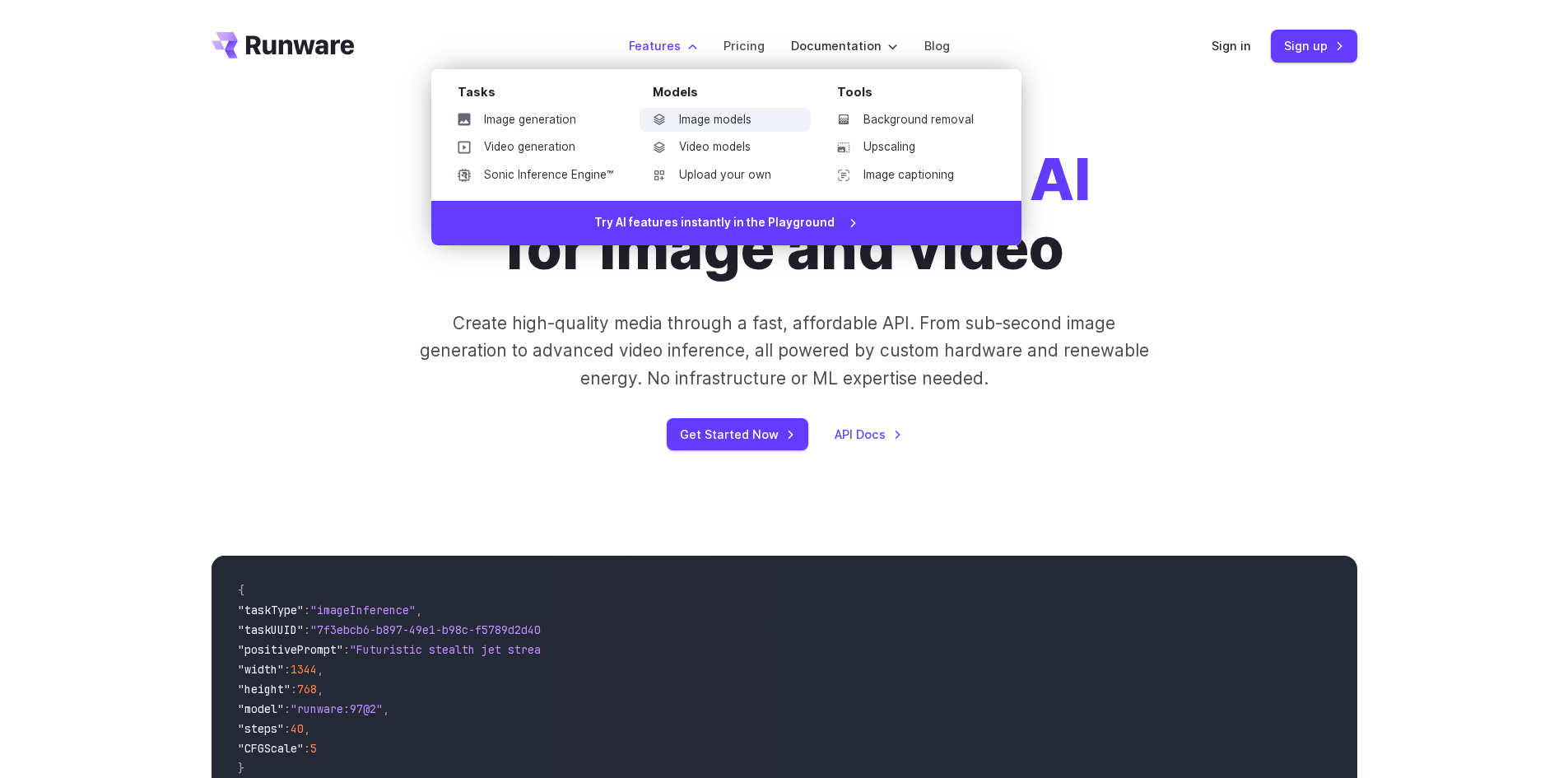
click at [699, 120] on link "Image models" at bounding box center [725, 120] width 171 height 25
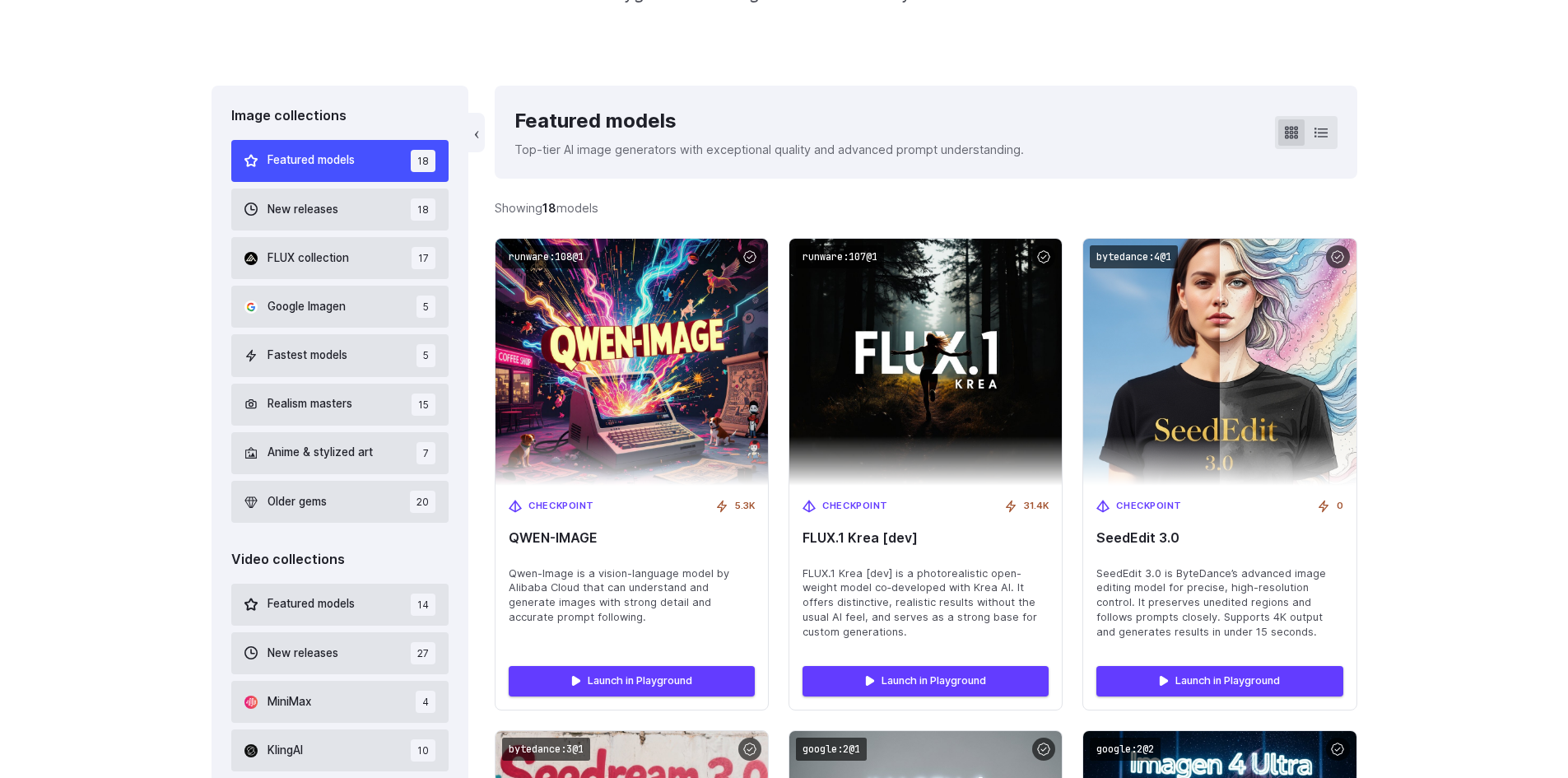
drag, startPoint x: 310, startPoint y: 304, endPoint x: 368, endPoint y: 303, distance: 58.0
click at [311, 305] on span "Google Imagen" at bounding box center [307, 307] width 79 height 18
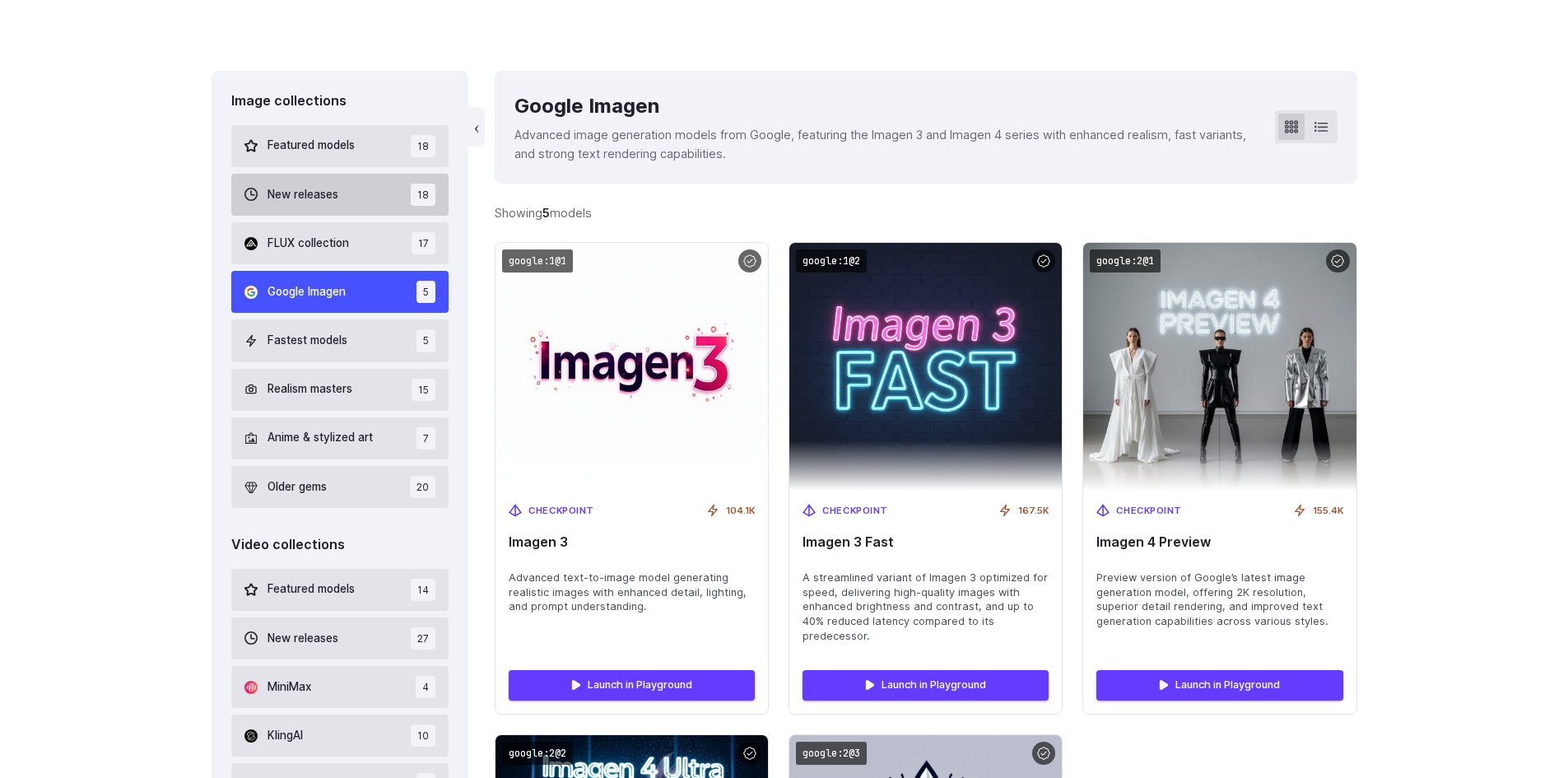
scroll to position [392, 0]
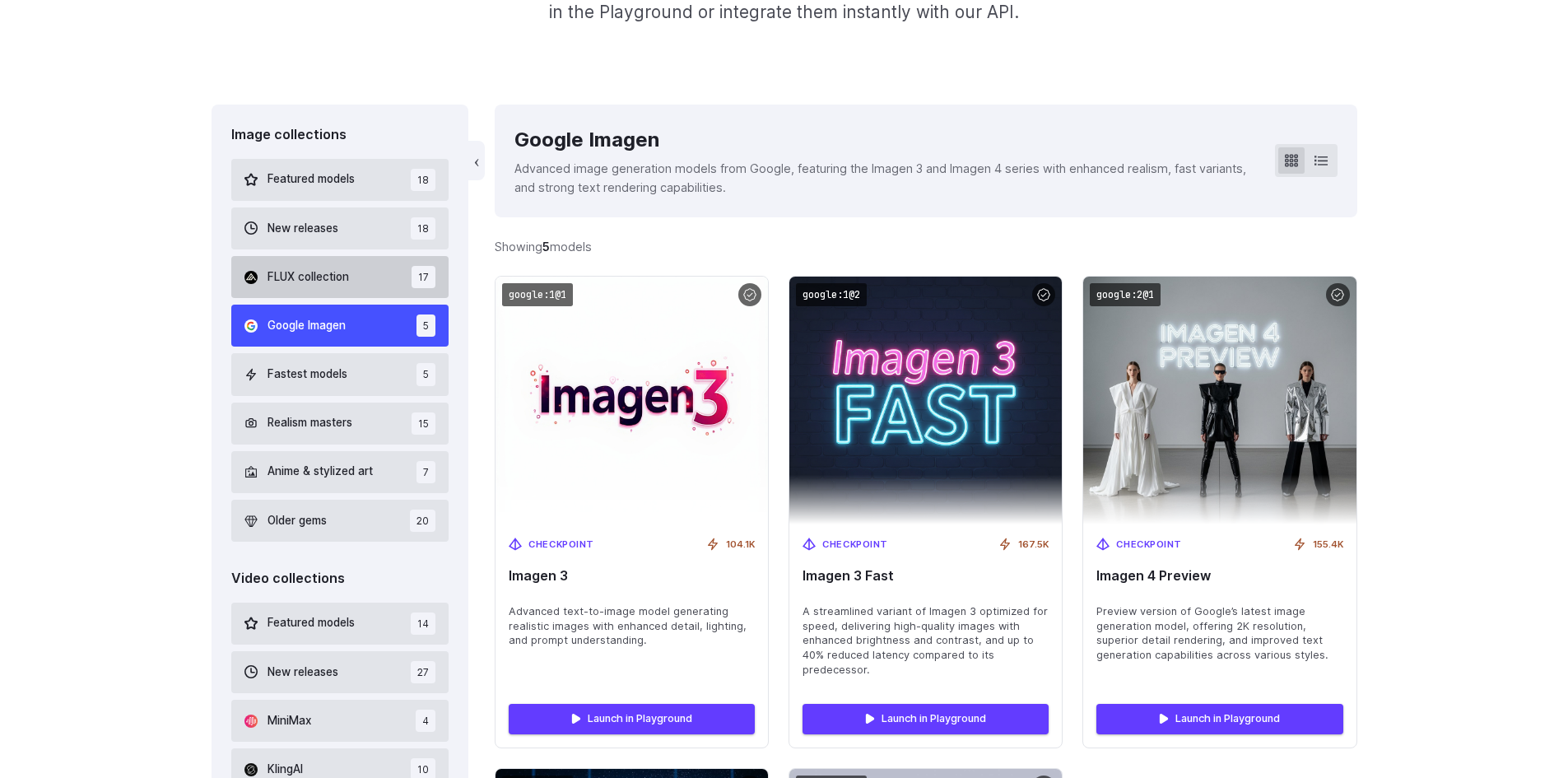
click at [301, 277] on span "FLUX collection" at bounding box center [308, 278] width 81 height 18
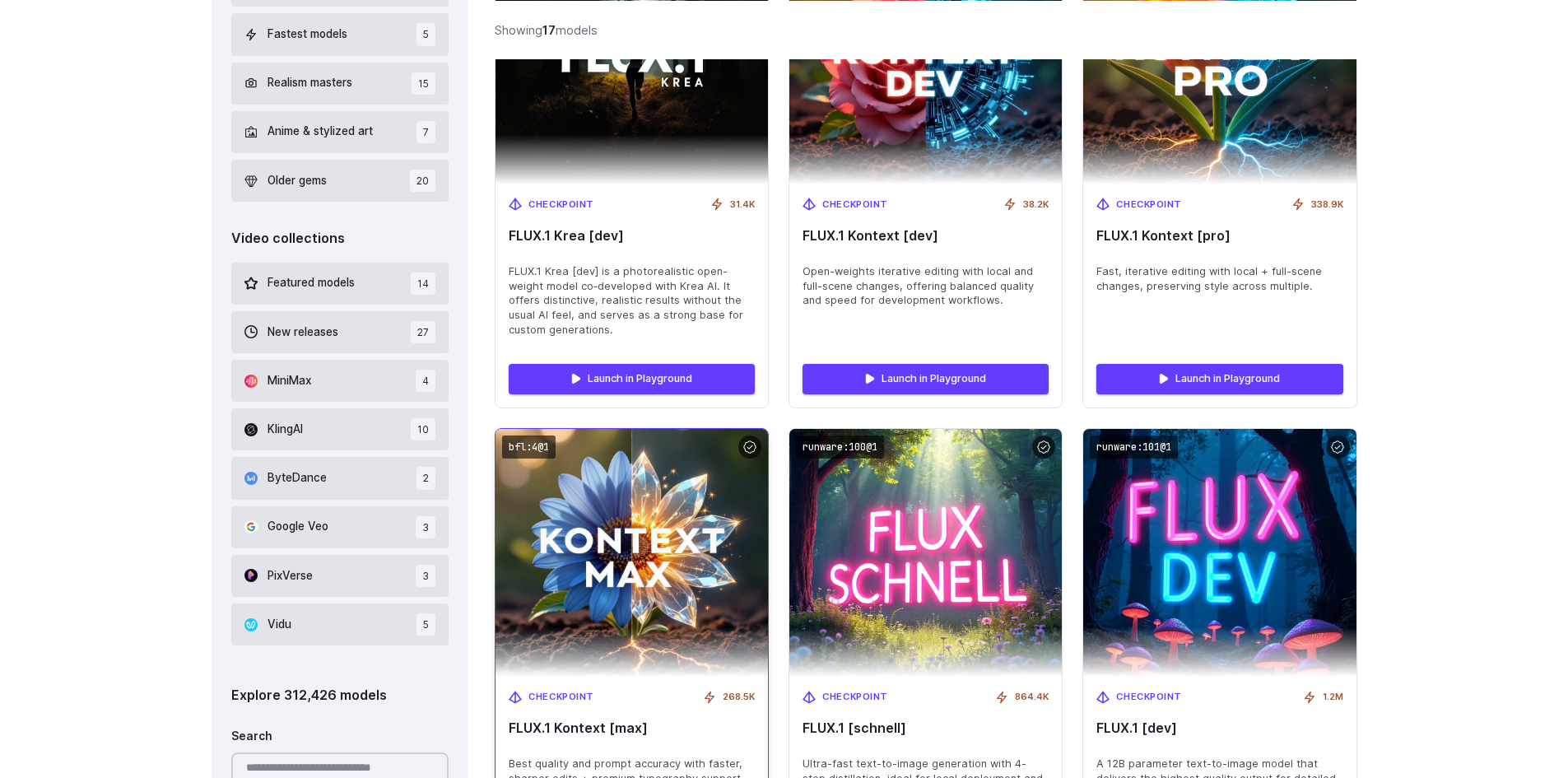
scroll to position [475, 0]
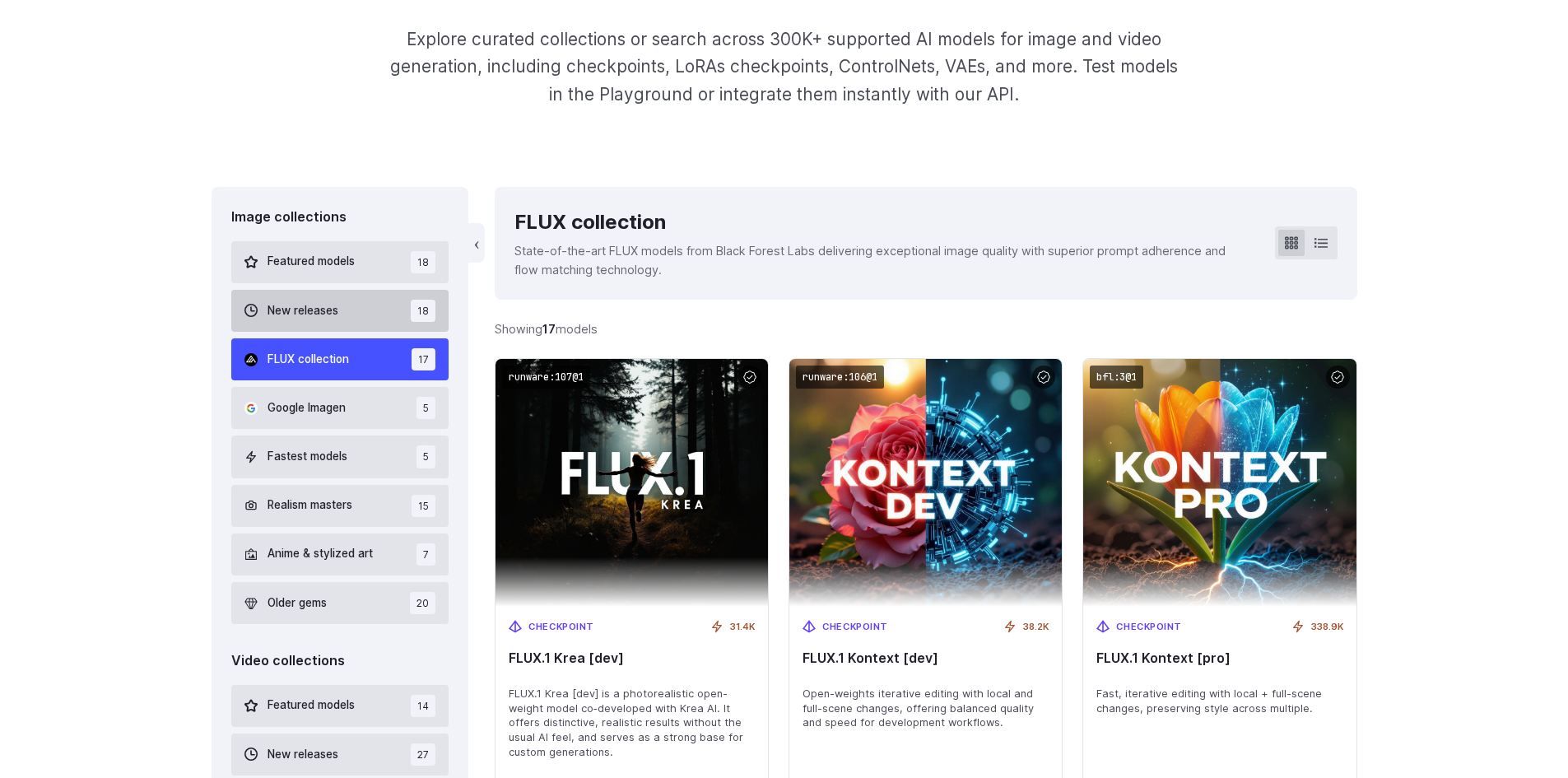
click at [330, 316] on span "New releases" at bounding box center [303, 311] width 70 height 18
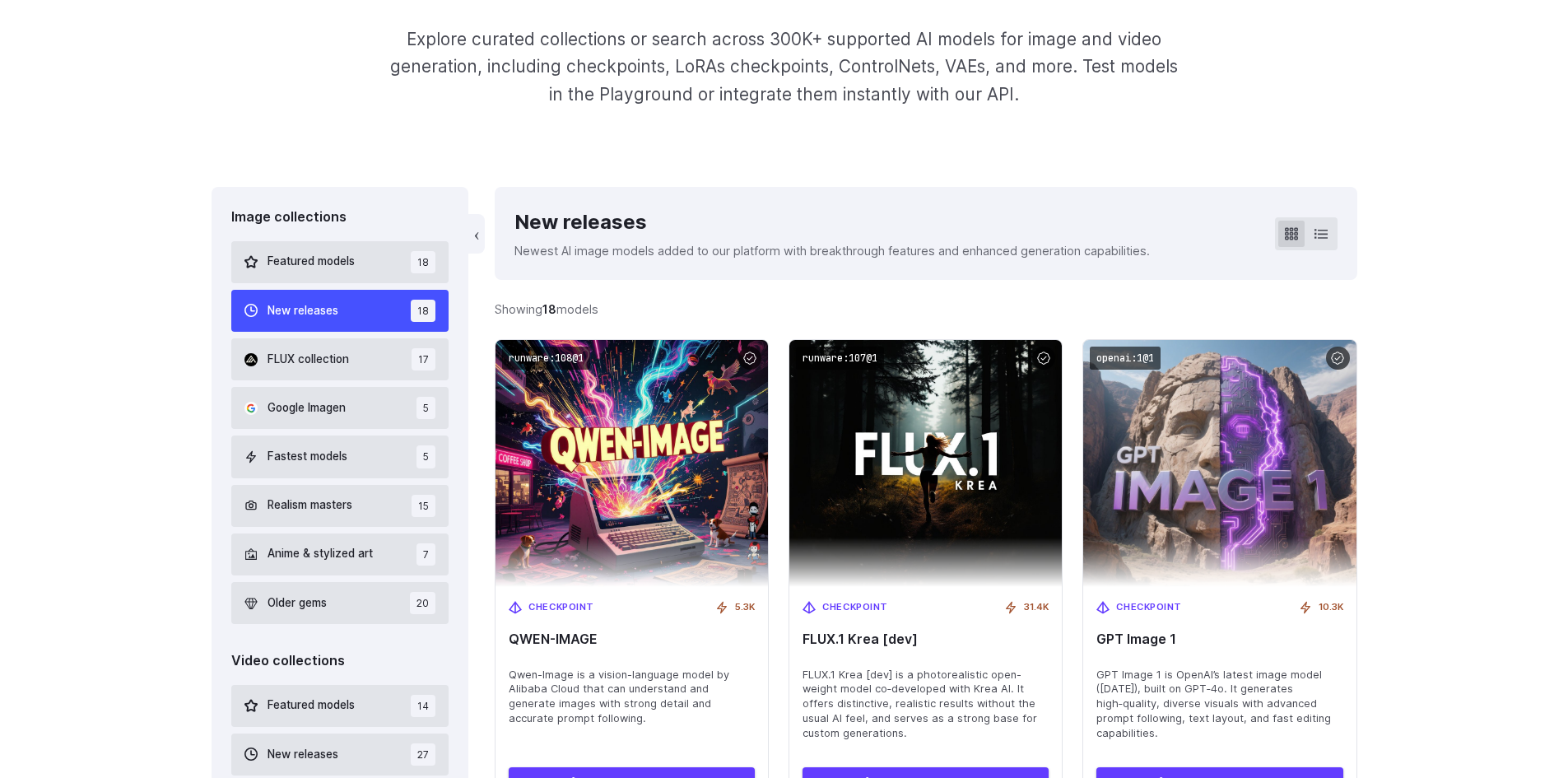
scroll to position [392, 0]
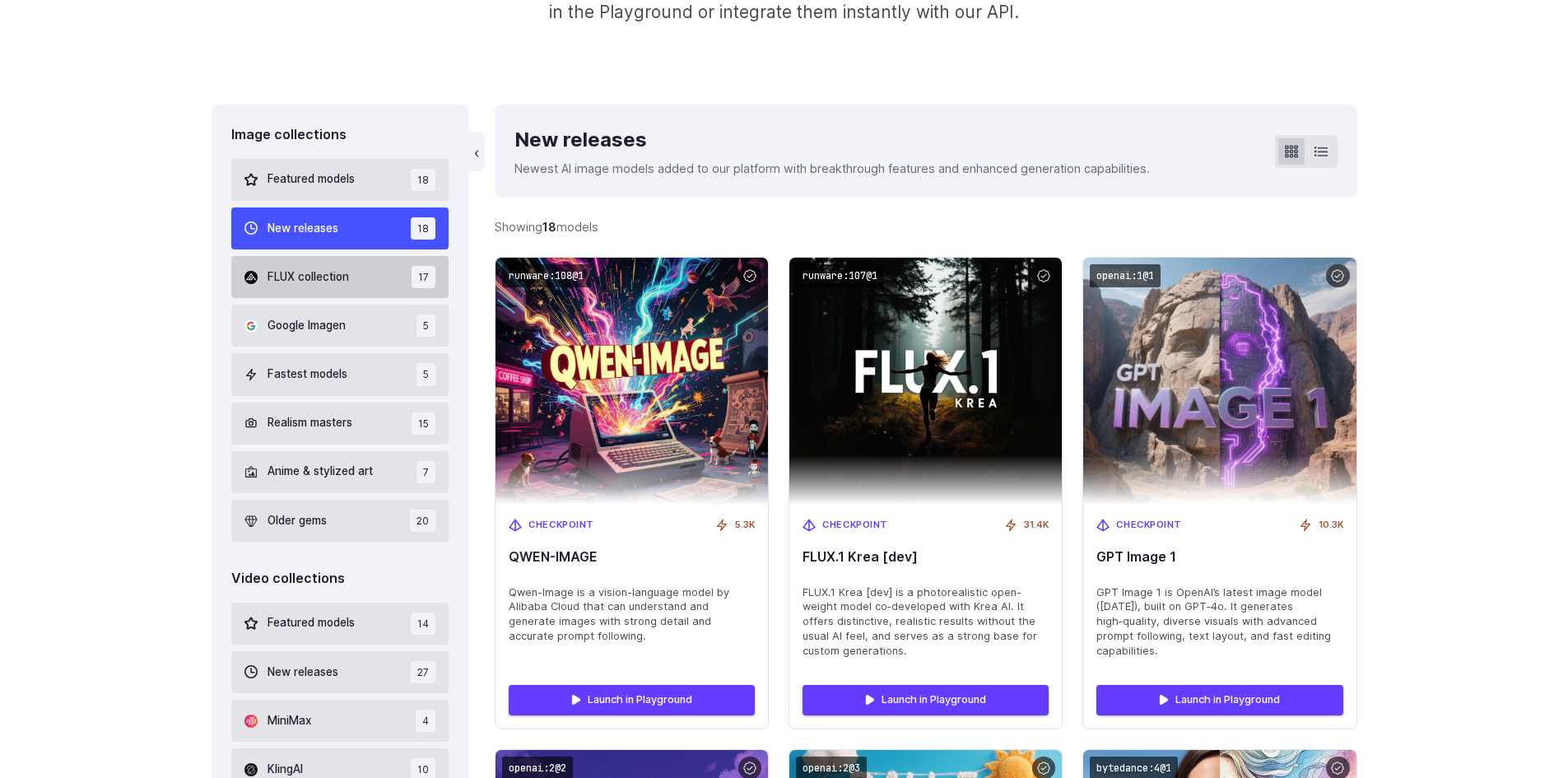
click at [336, 290] on button "FLUX collection 17" at bounding box center [340, 277] width 219 height 42
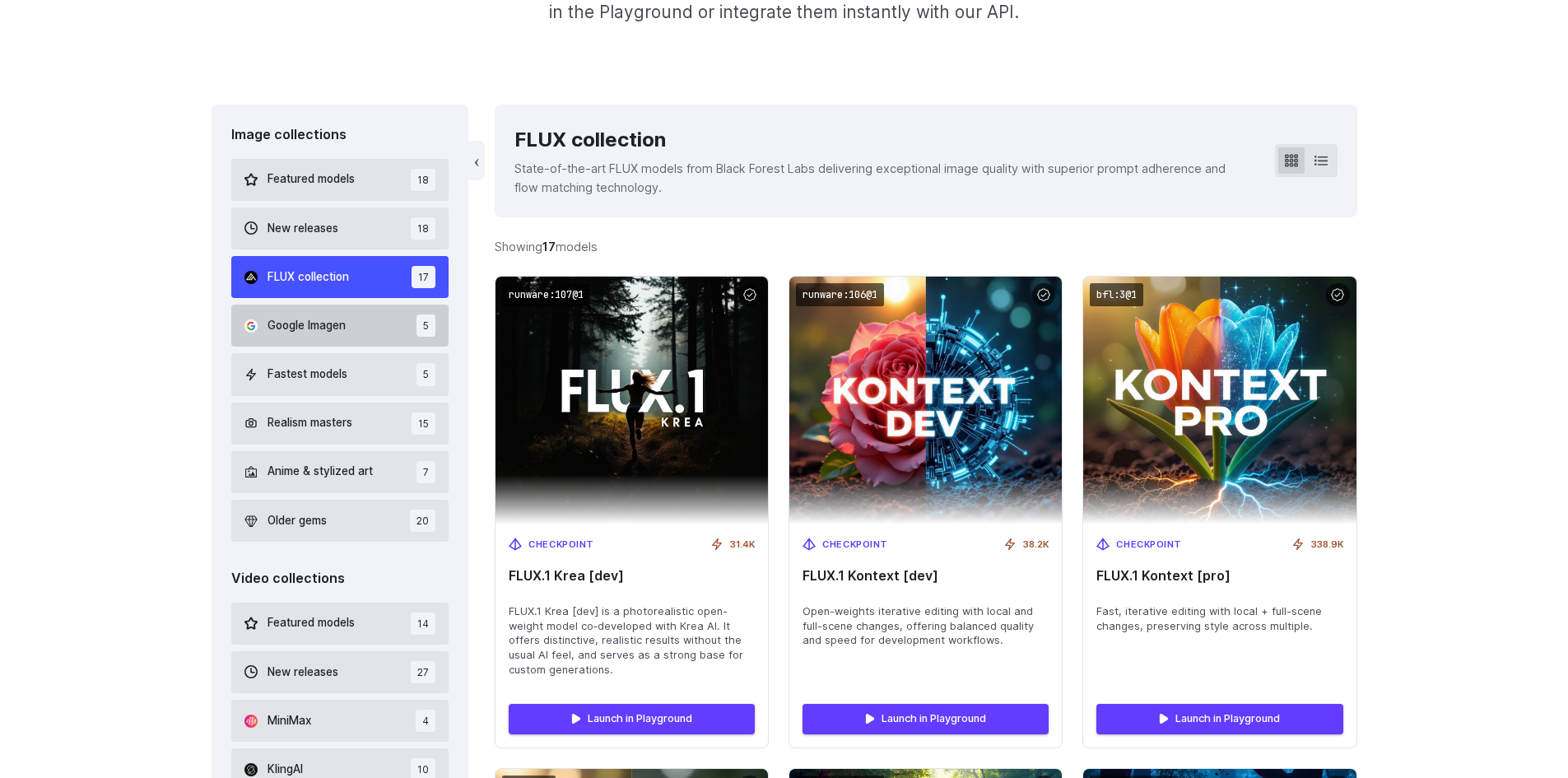
click at [303, 328] on span "Google Imagen" at bounding box center [307, 326] width 79 height 18
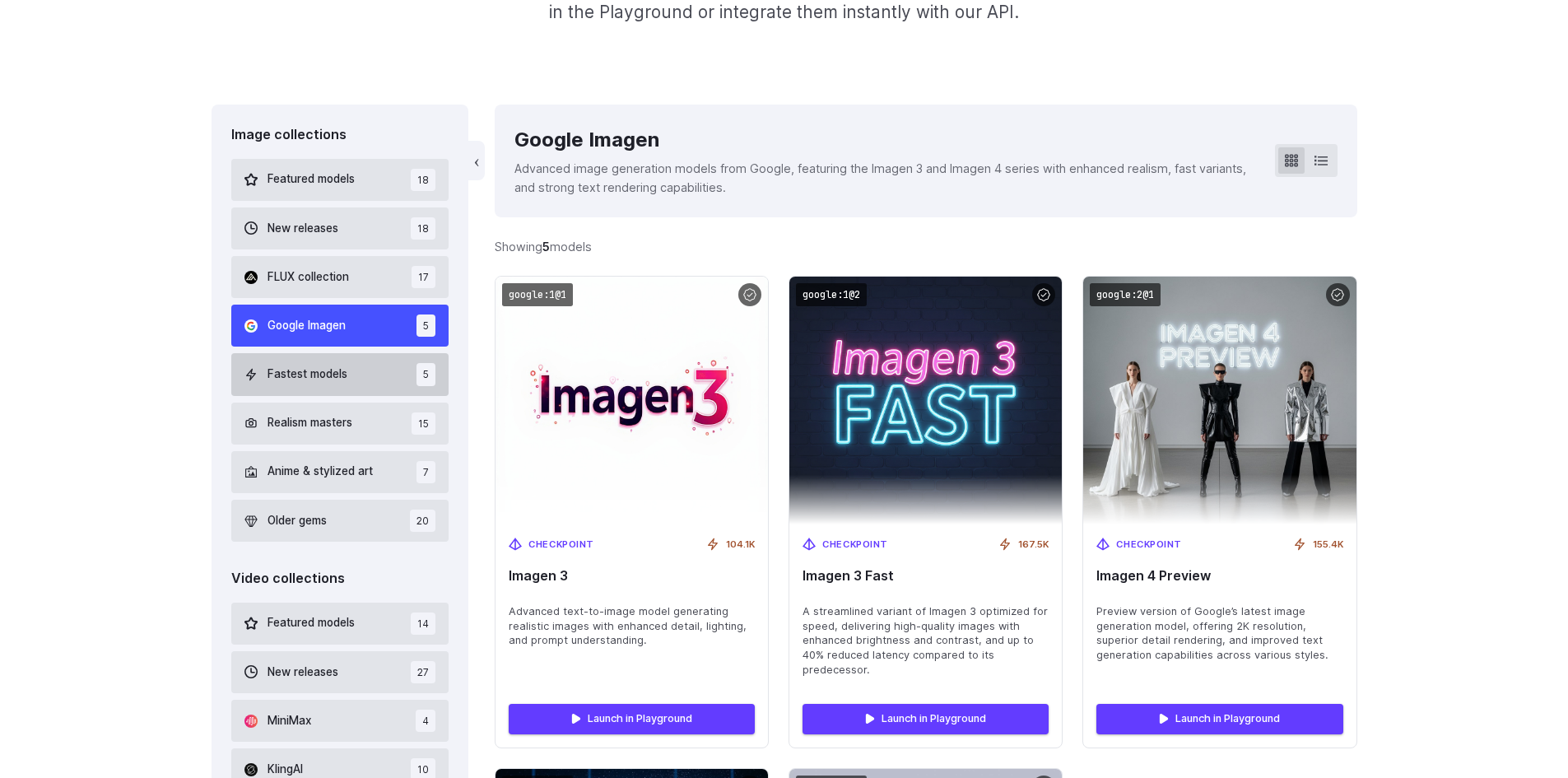
click at [293, 357] on button "Fastest models 5" at bounding box center [340, 374] width 219 height 42
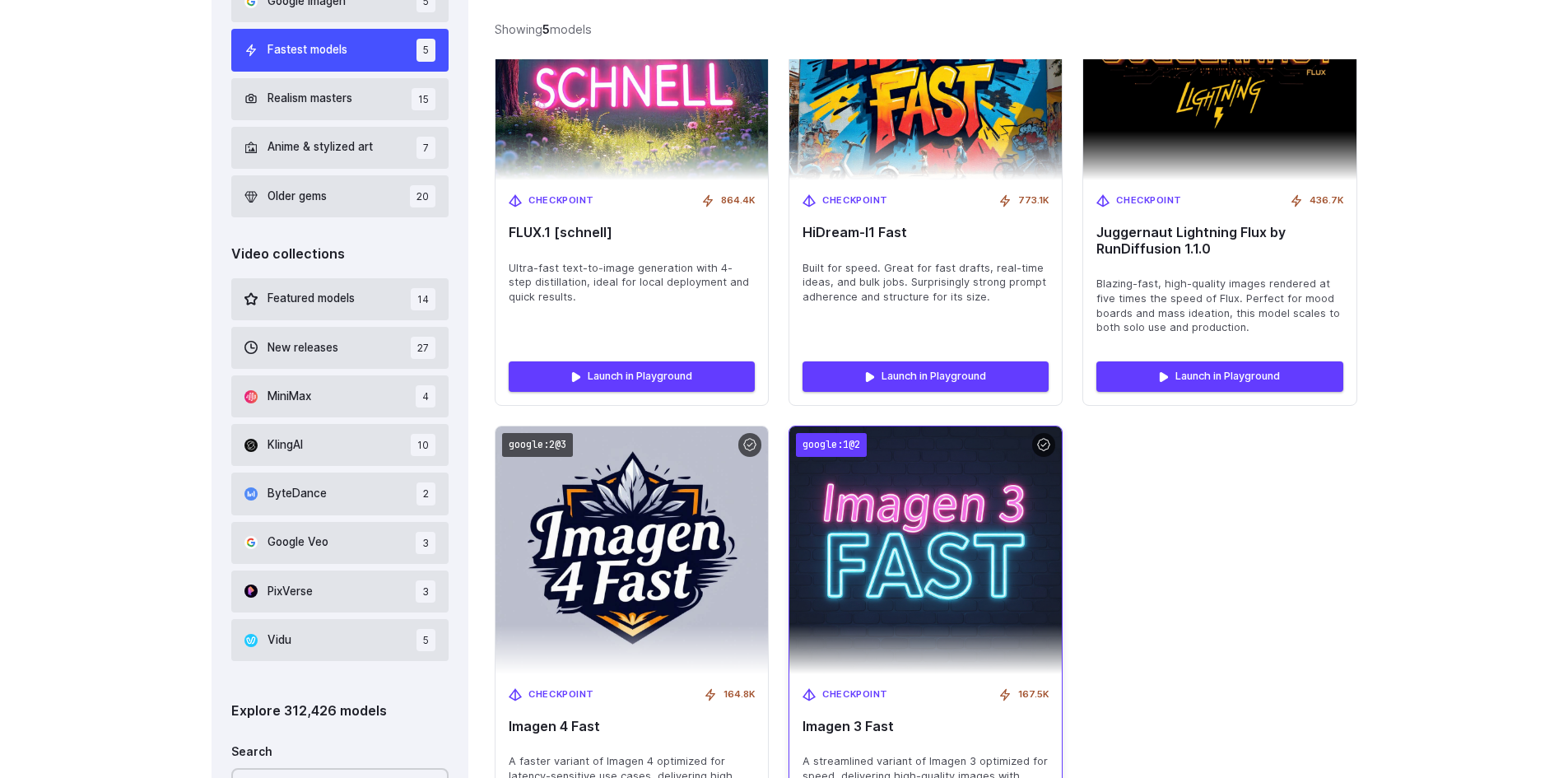
scroll to position [640, 0]
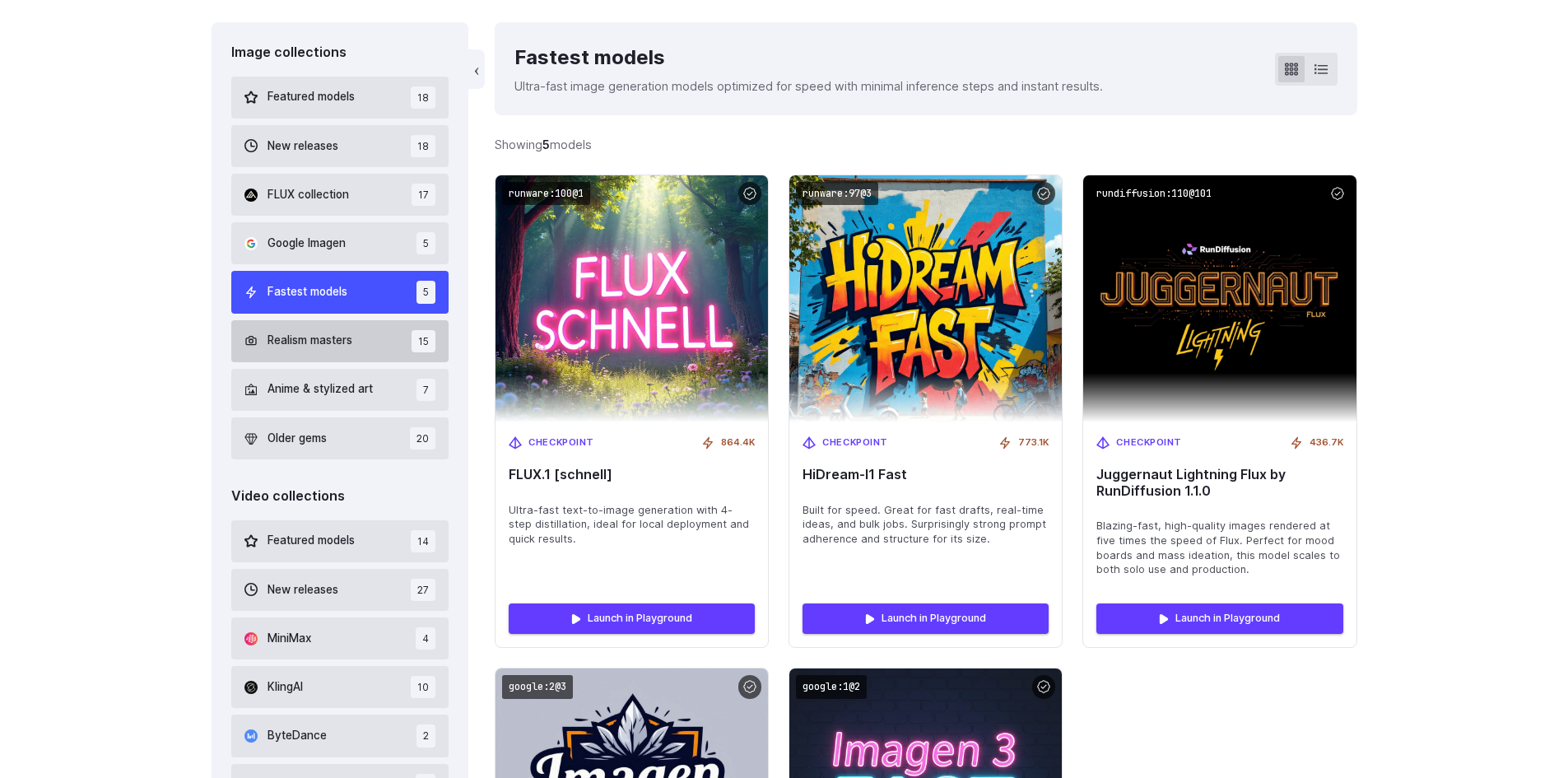
click at [252, 344] on icon at bounding box center [251, 341] width 13 height 13
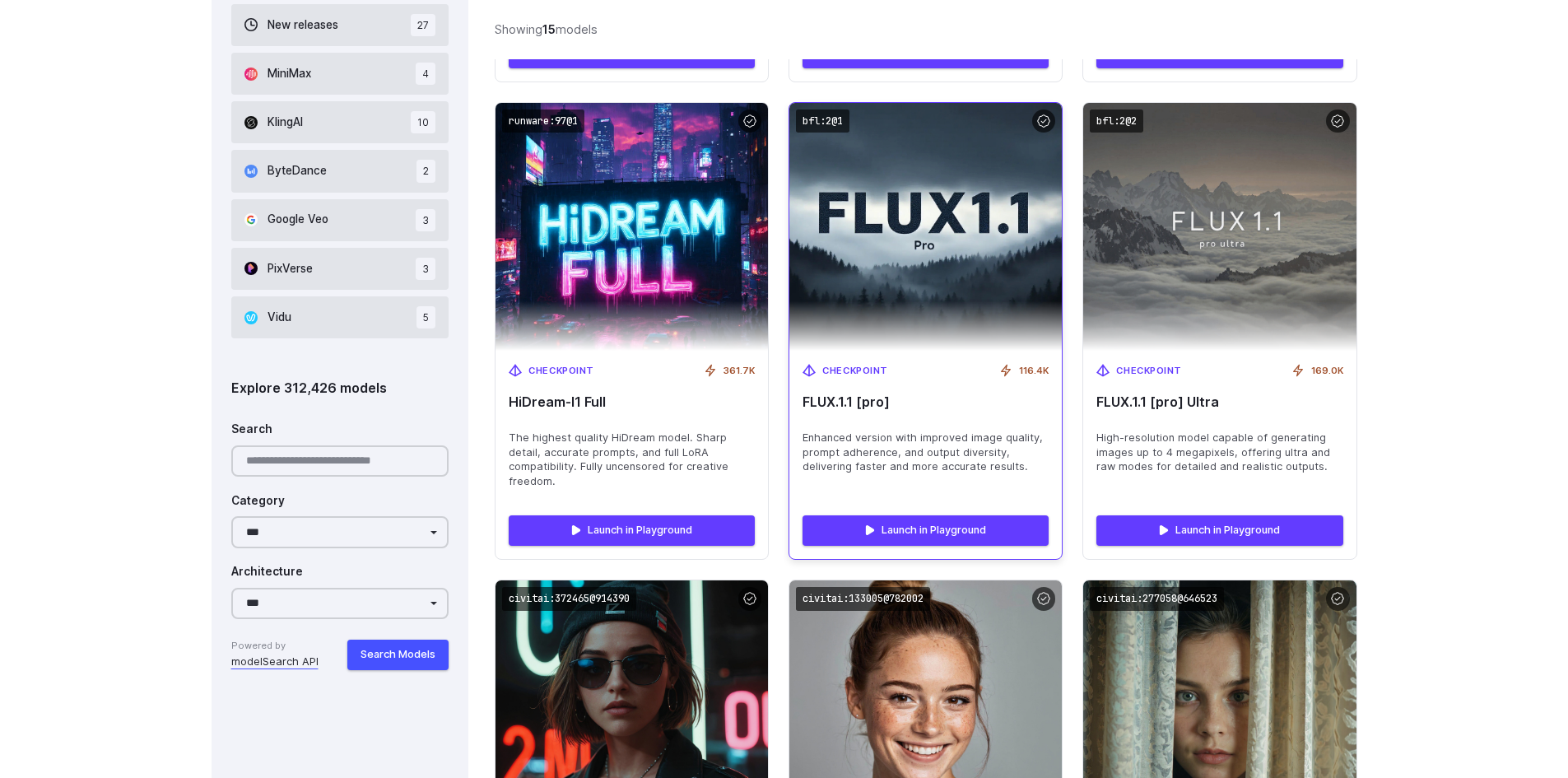
scroll to position [1380, 0]
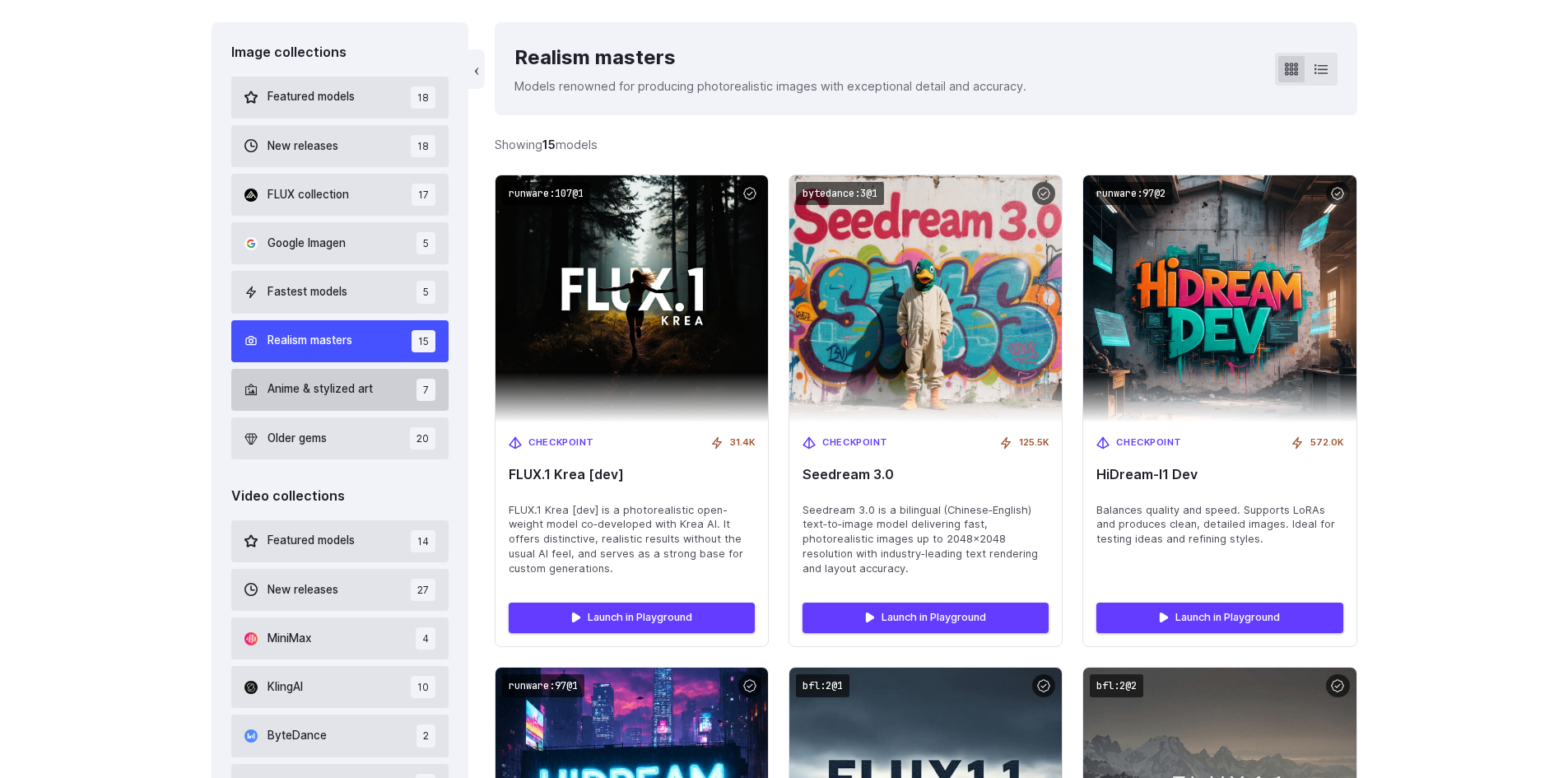
click at [298, 390] on span "Anime & stylized art" at bounding box center [320, 389] width 105 height 18
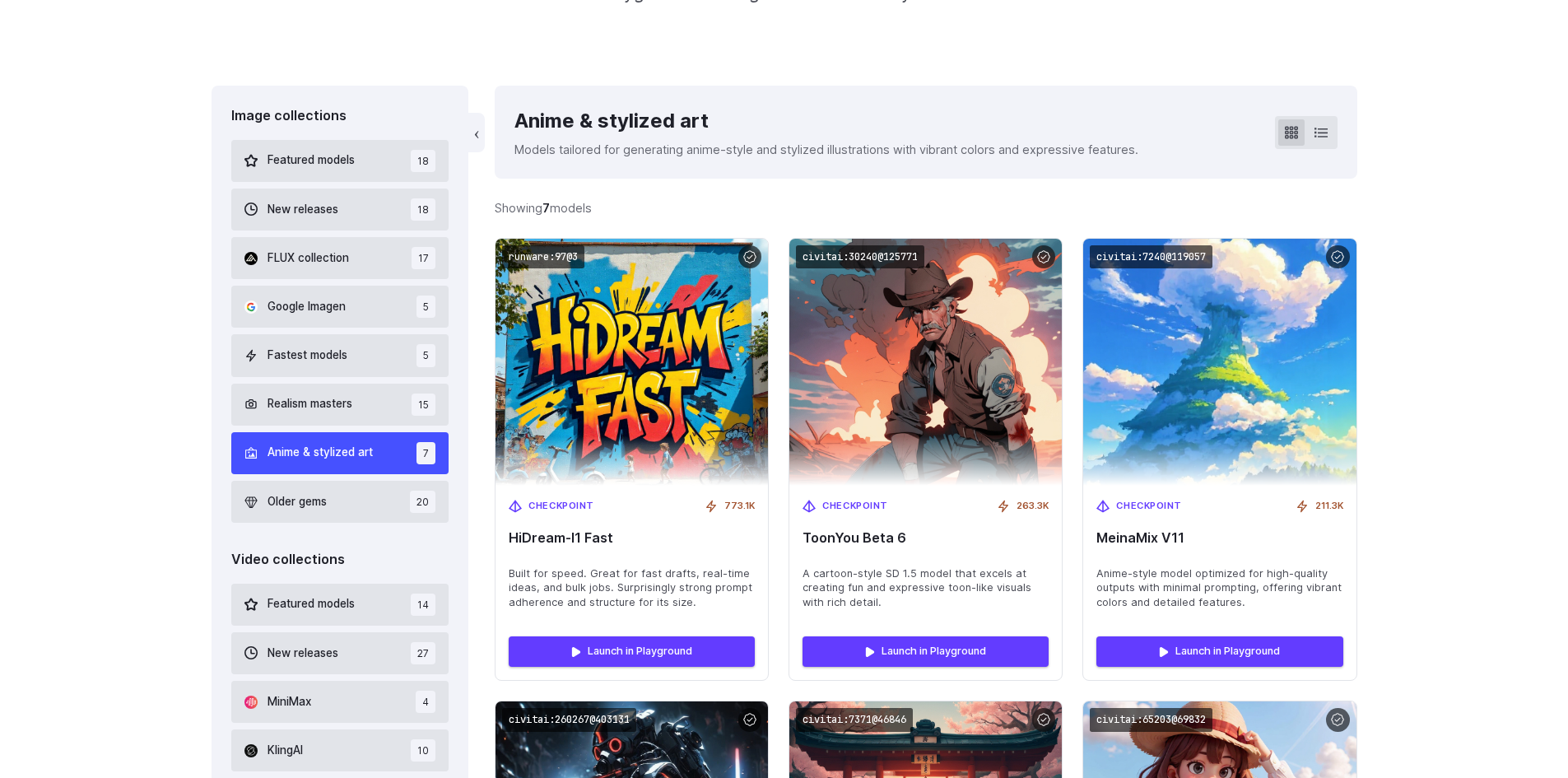
scroll to position [392, 0]
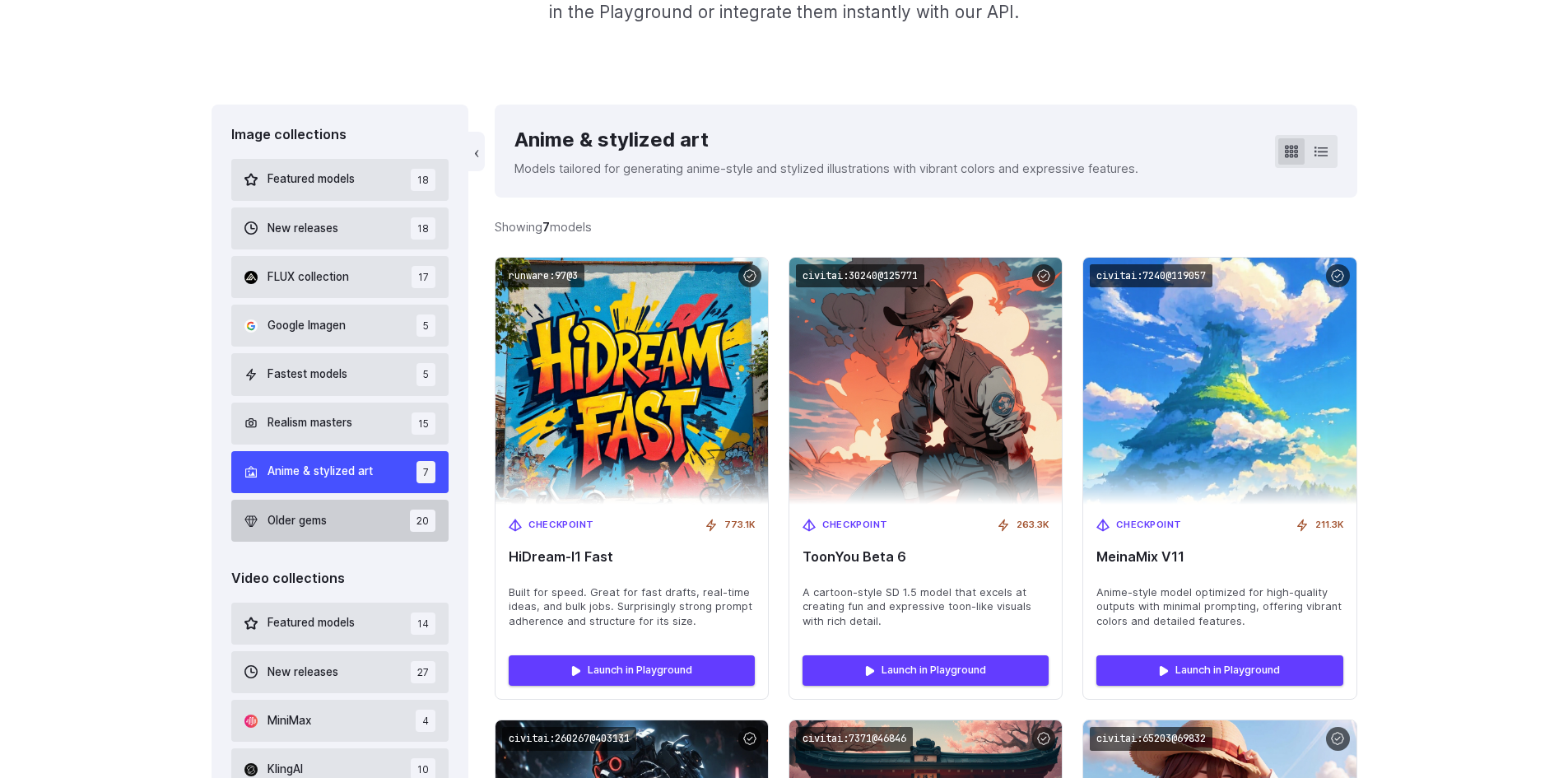
click at [296, 516] on span "Older gems" at bounding box center [297, 521] width 59 height 18
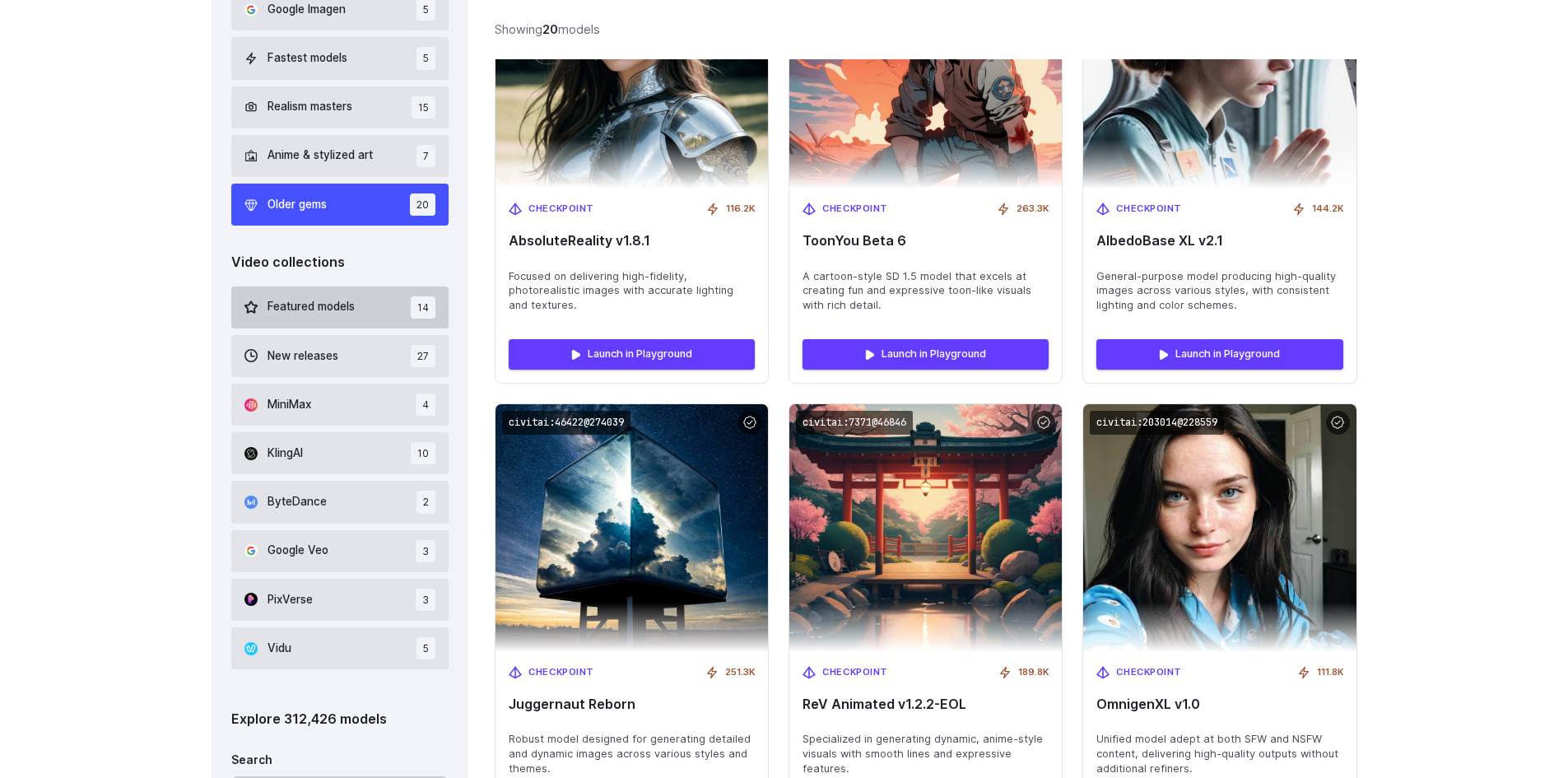
scroll to position [558, 0]
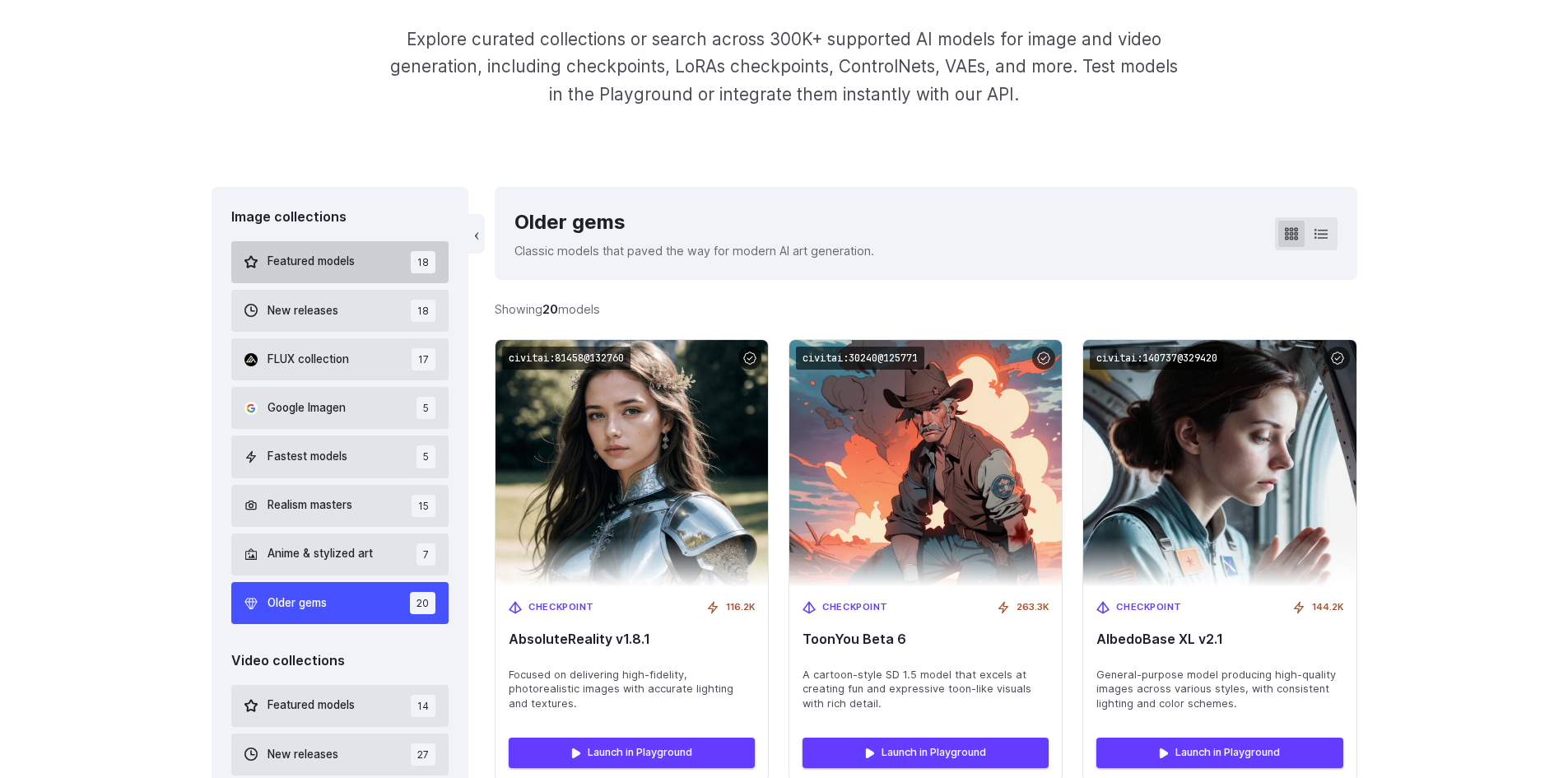
click at [352, 272] on button "Featured models 18" at bounding box center [340, 262] width 219 height 42
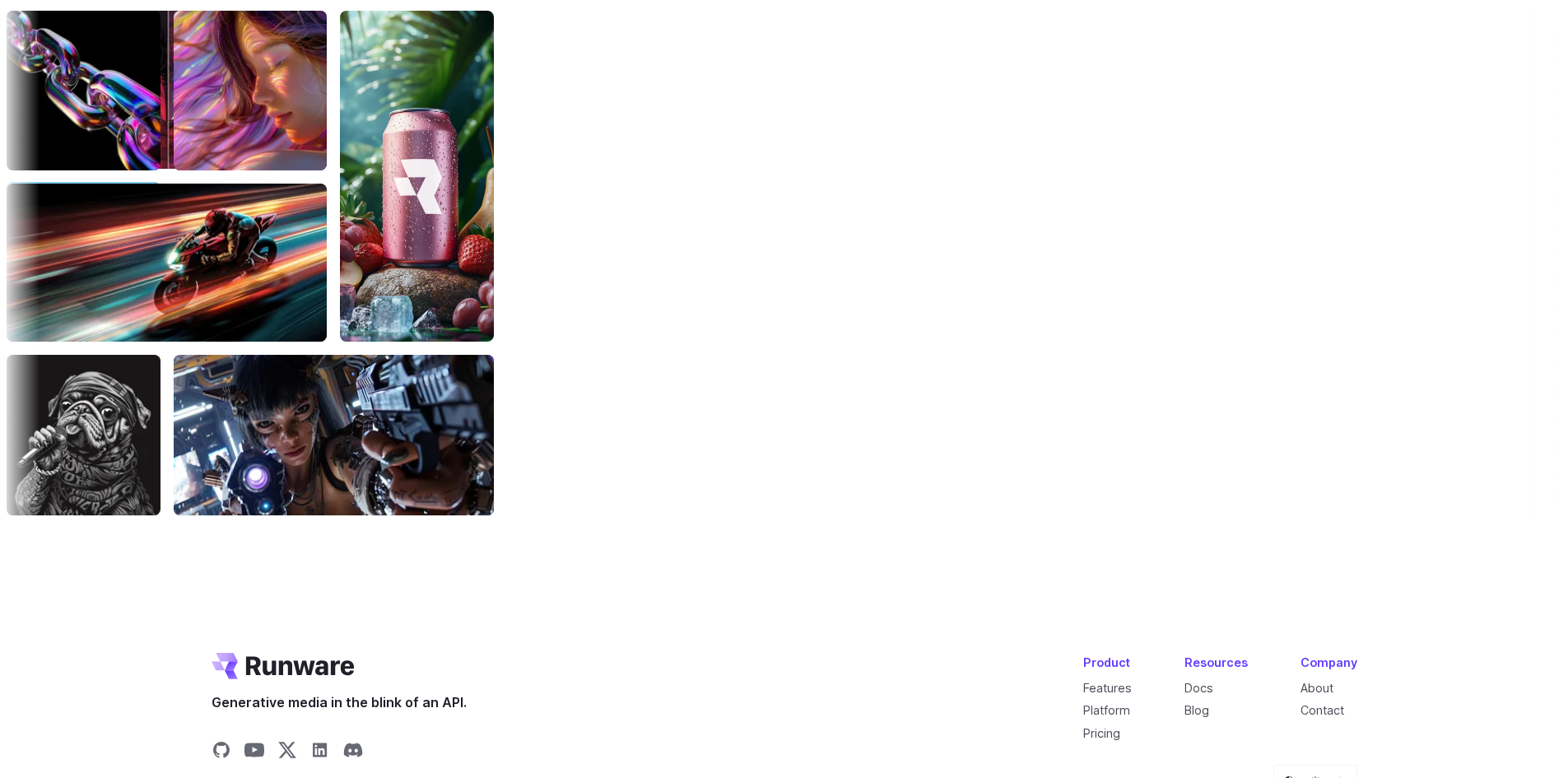
scroll to position [5046, 0]
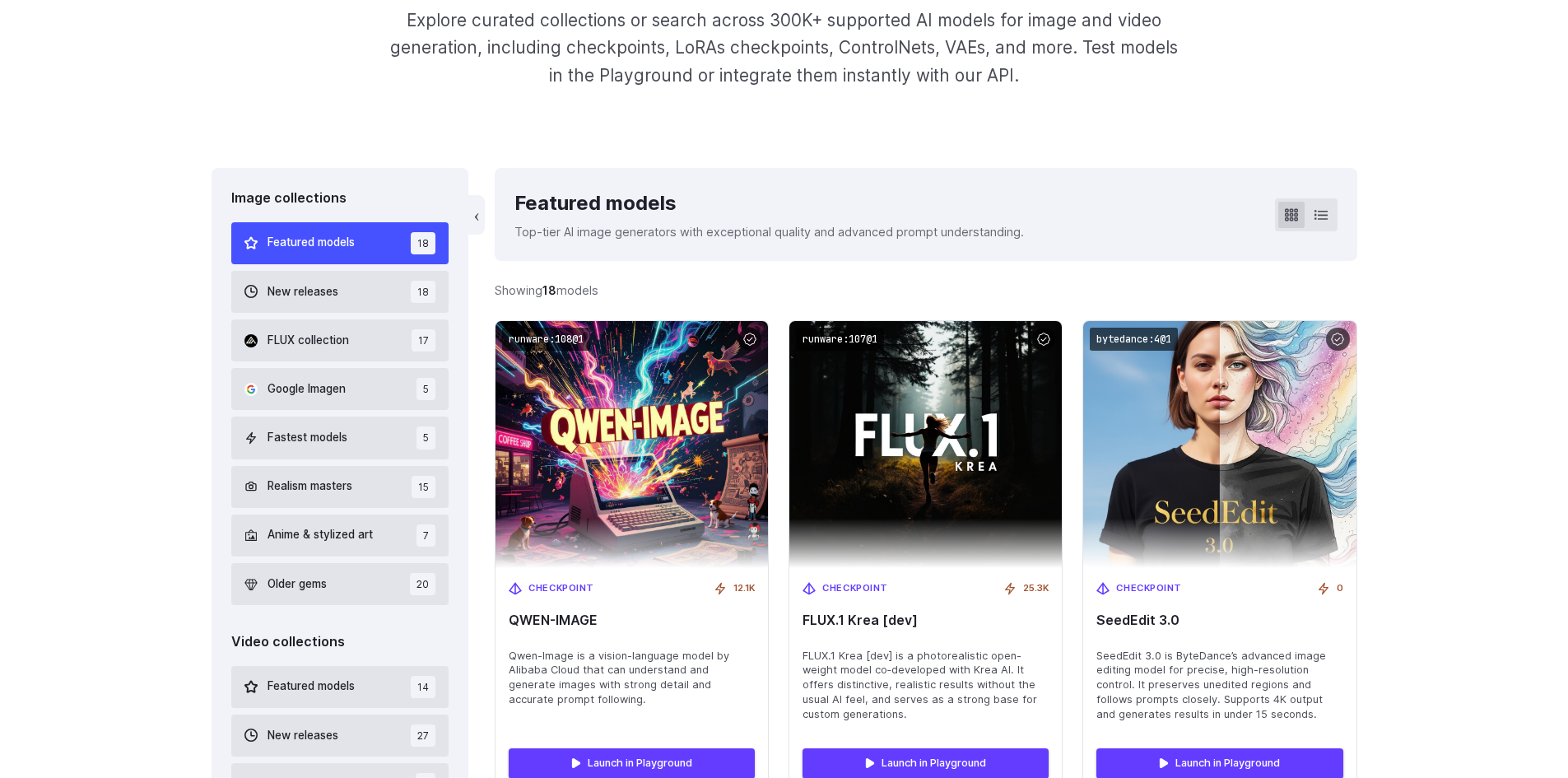
click at [359, 252] on button "Featured models 18" at bounding box center [340, 243] width 219 height 42
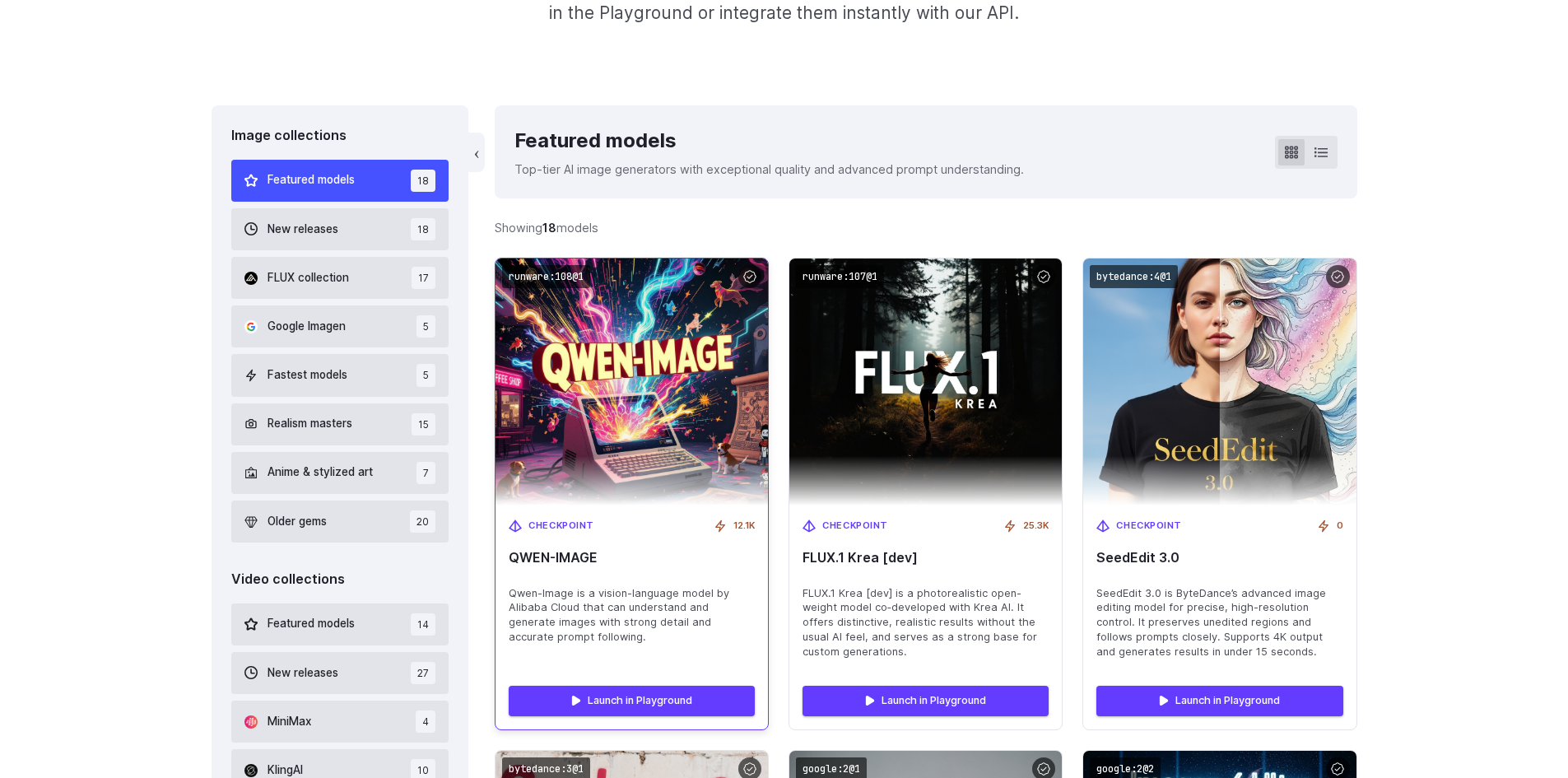
scroll to position [392, 0]
click at [632, 349] on img at bounding box center [633, 380] width 300 height 272
click at [599, 609] on span "Qwen-Image is a vision-language model by Alibaba Cloud that can understand and …" at bounding box center [631, 614] width 246 height 59
click at [543, 518] on span "Checkpoint" at bounding box center [561, 525] width 66 height 15
click at [657, 551] on span "QWEN-IMAGE" at bounding box center [631, 557] width 246 height 16
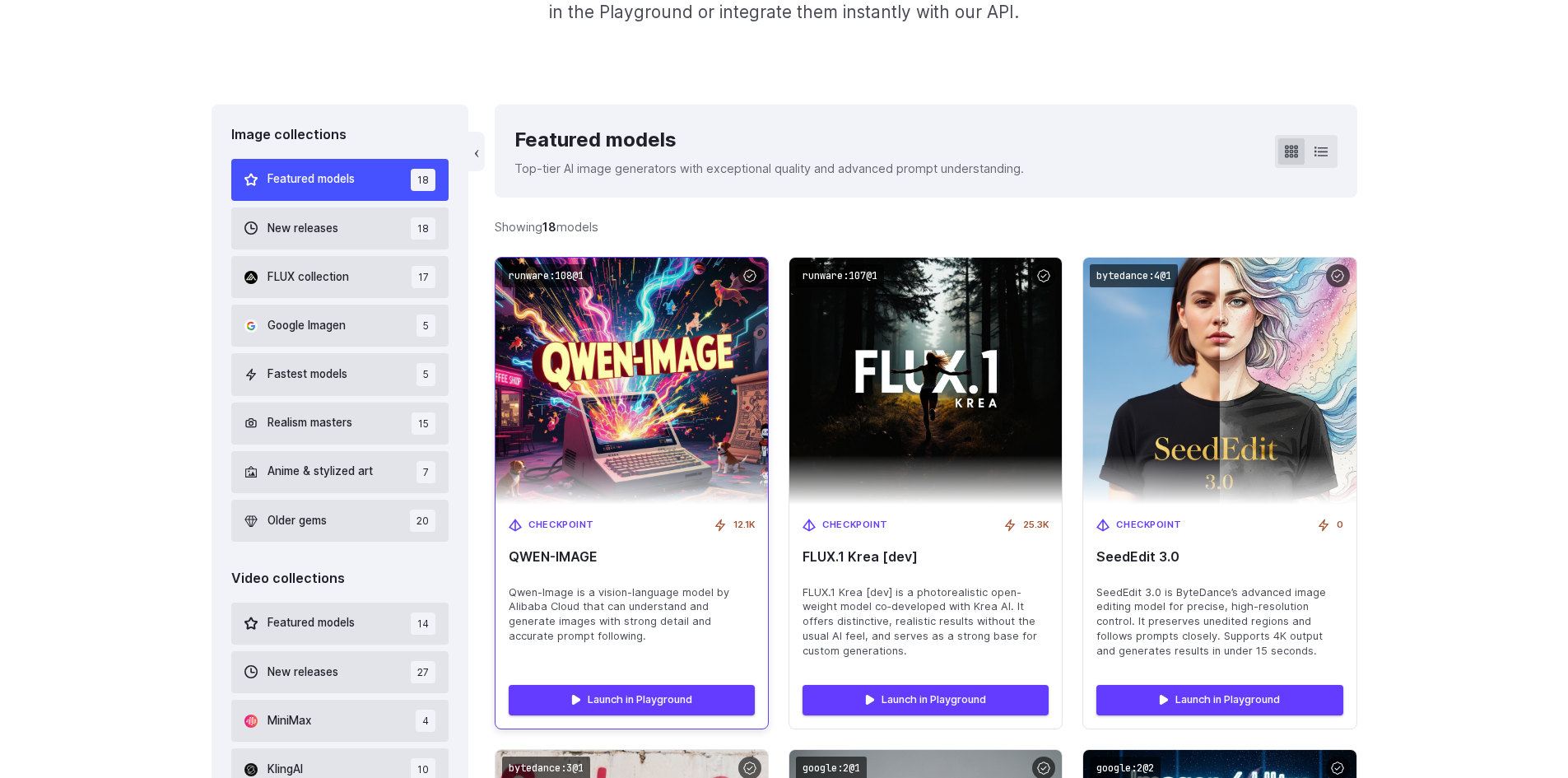
click at [657, 551] on span "QWEN-IMAGE" at bounding box center [631, 557] width 246 height 16
click at [656, 551] on span "QWEN-IMAGE" at bounding box center [631, 557] width 246 height 16
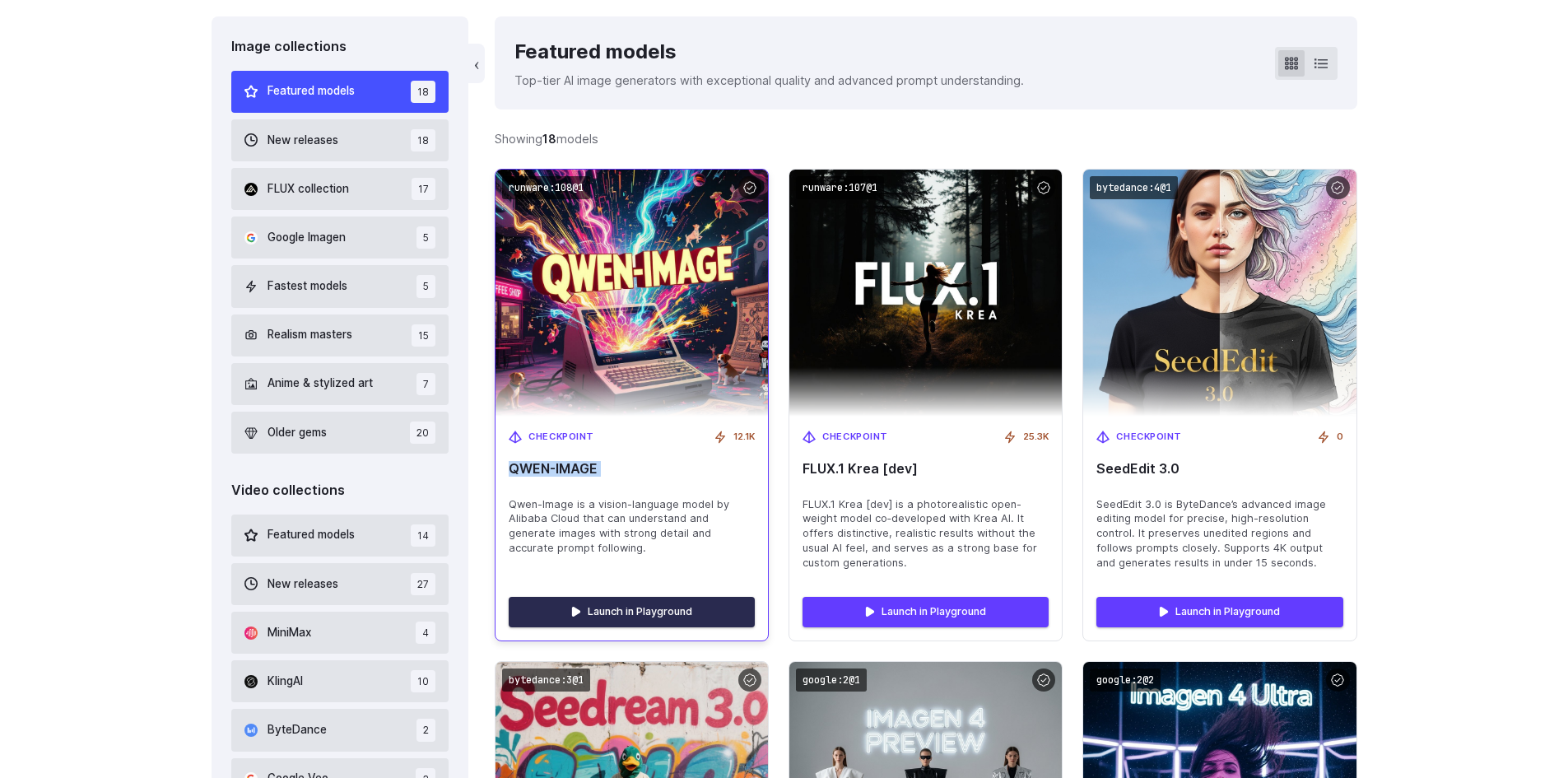
scroll to position [475, 0]
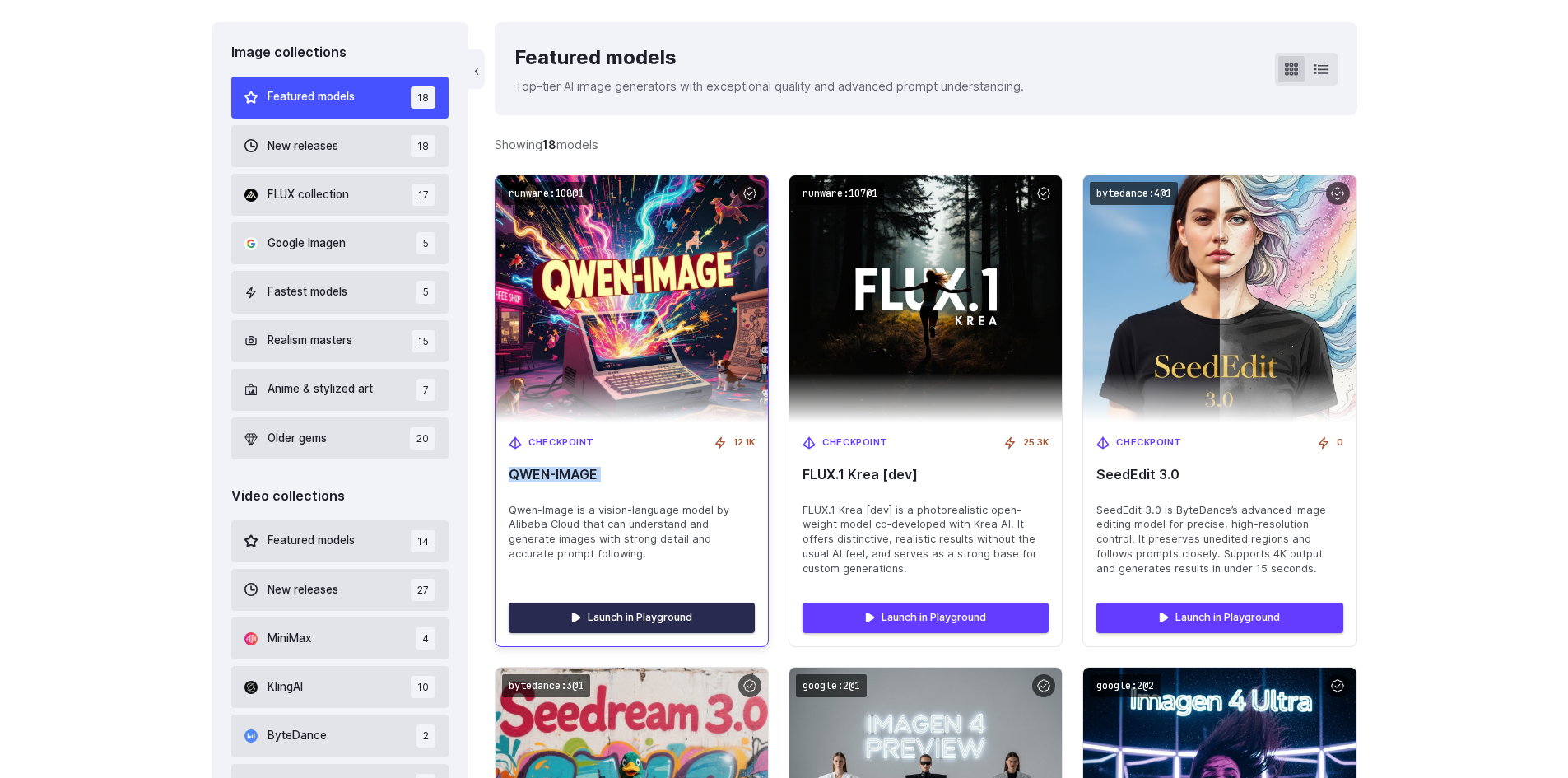
click at [596, 615] on link "Launch in Playground" at bounding box center [631, 617] width 246 height 29
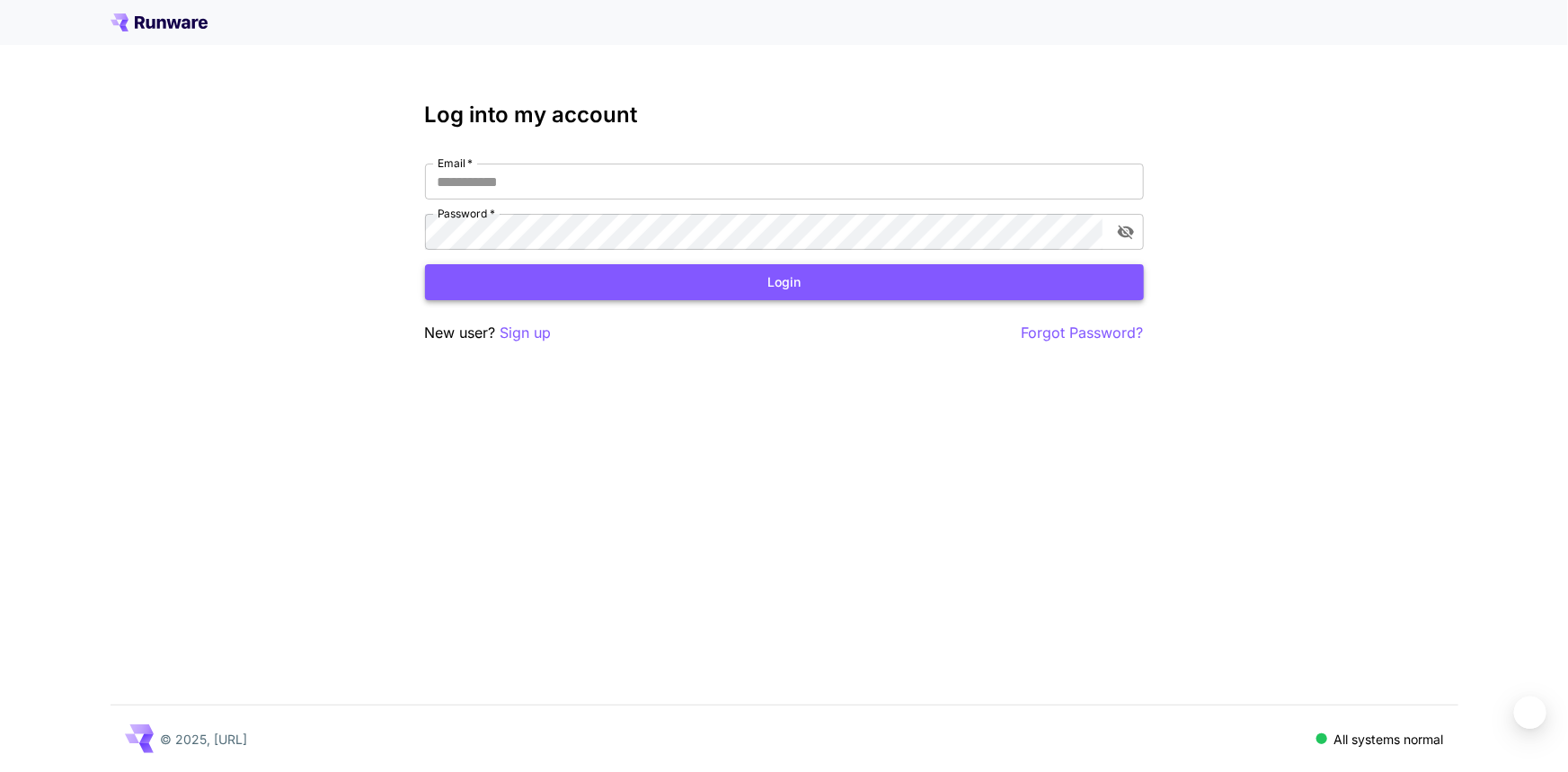
type input "**********"
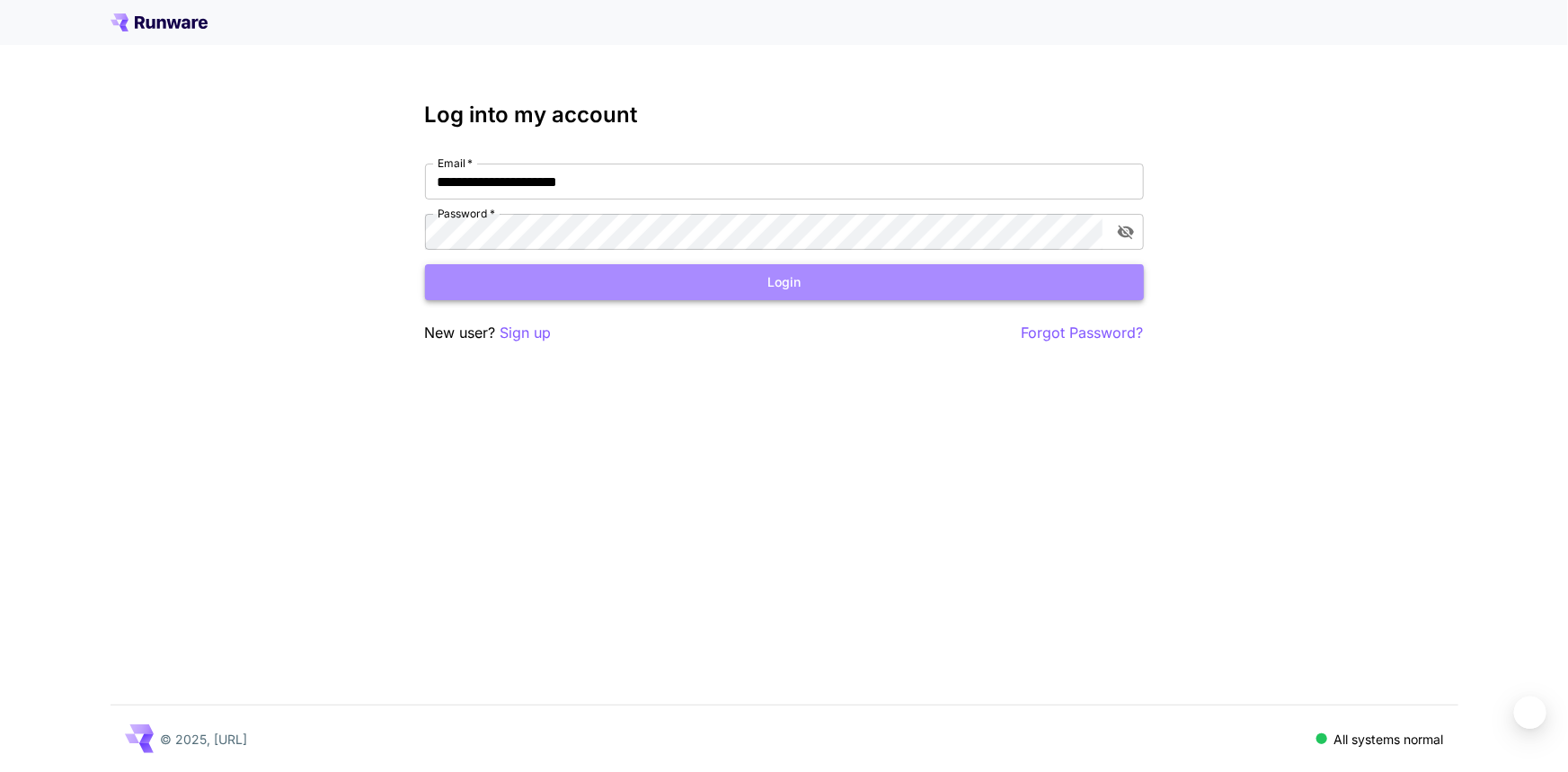
click at [745, 280] on button "Login" at bounding box center [784, 283] width 719 height 37
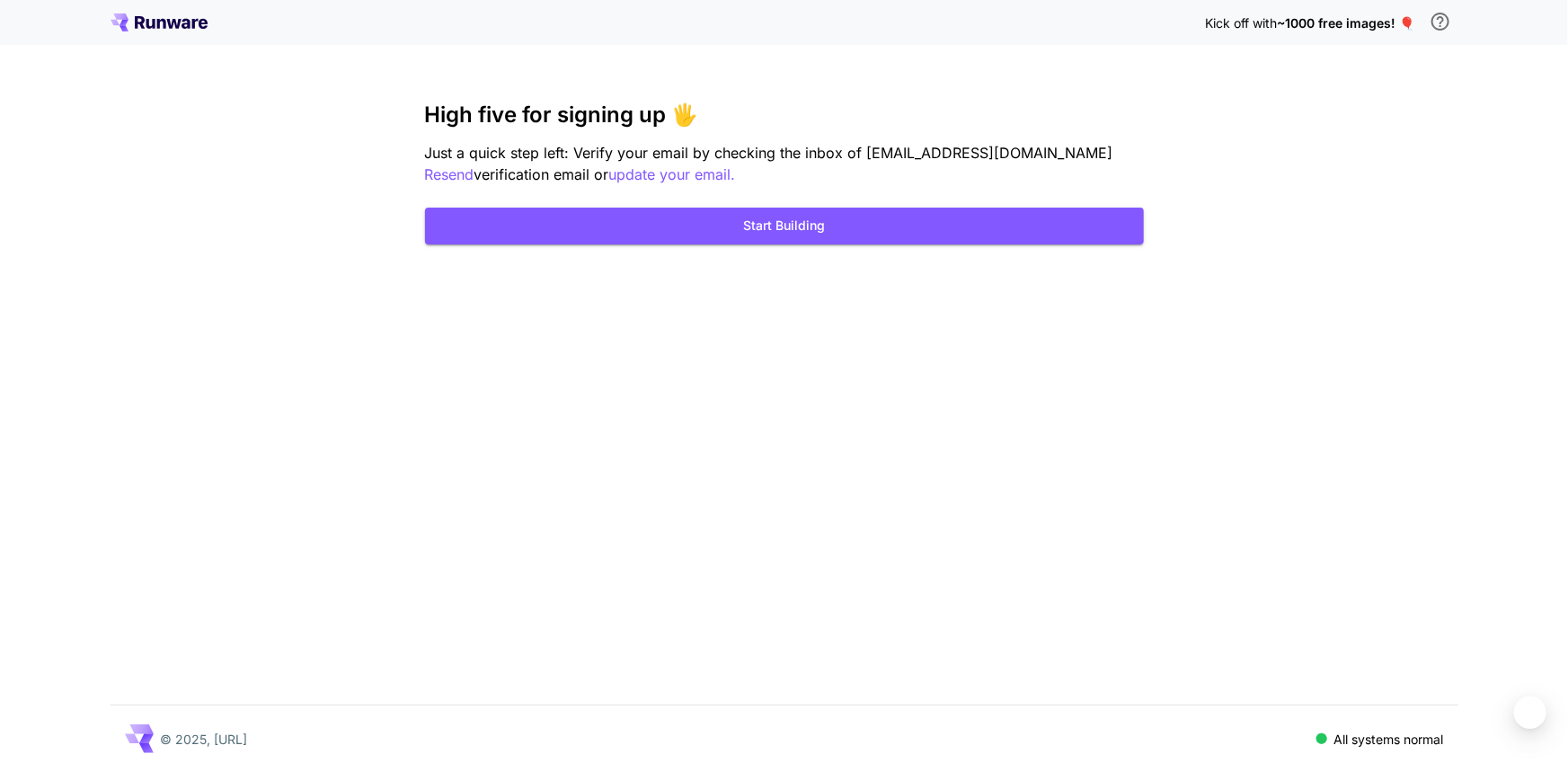
click at [161, 24] on icon at bounding box center [159, 23] width 97 height 18
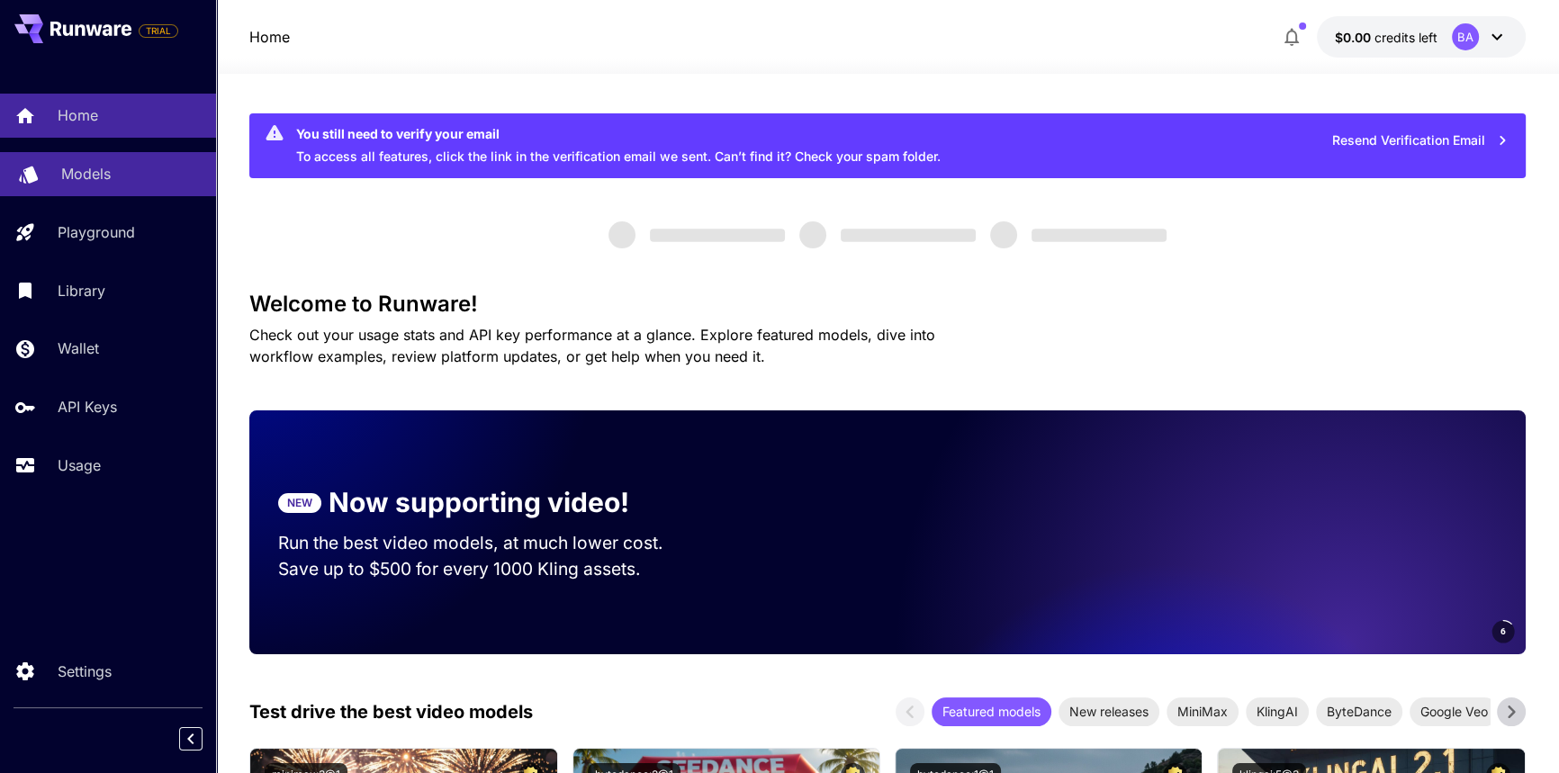
click at [95, 175] on p "Models" at bounding box center [86, 174] width 50 height 22
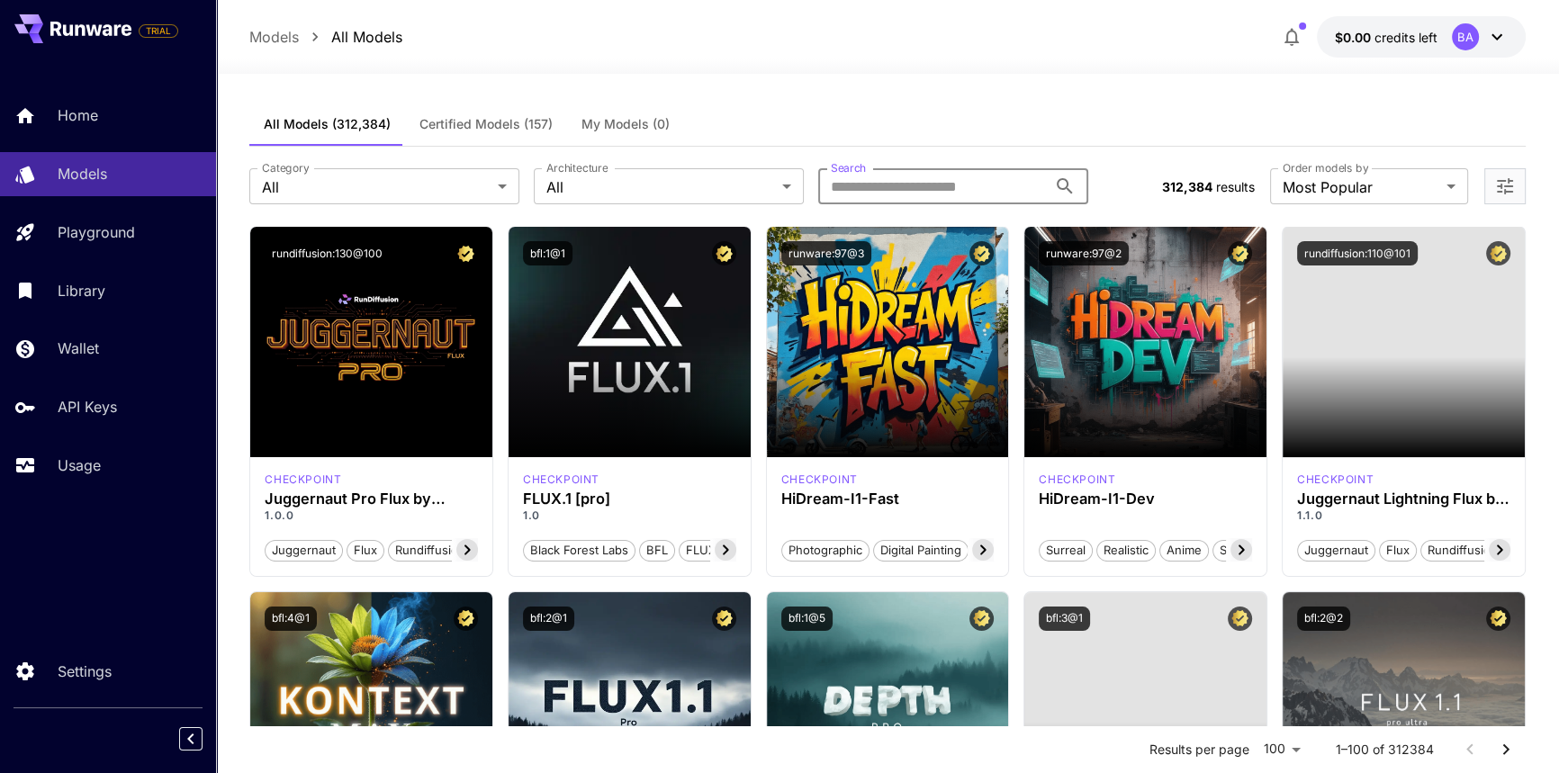
click at [887, 185] on input "Search" at bounding box center [932, 186] width 229 height 36
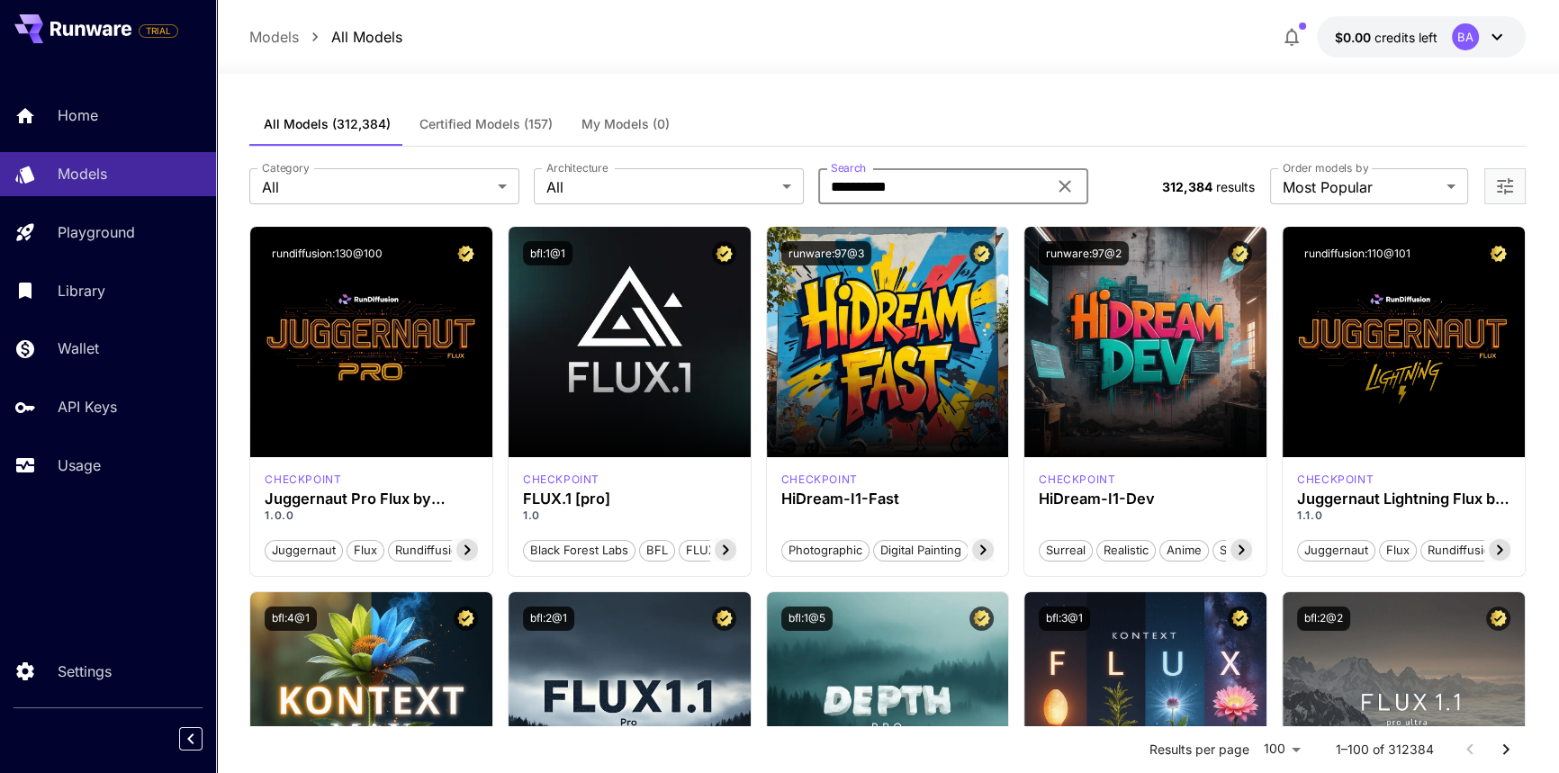
type input "**********"
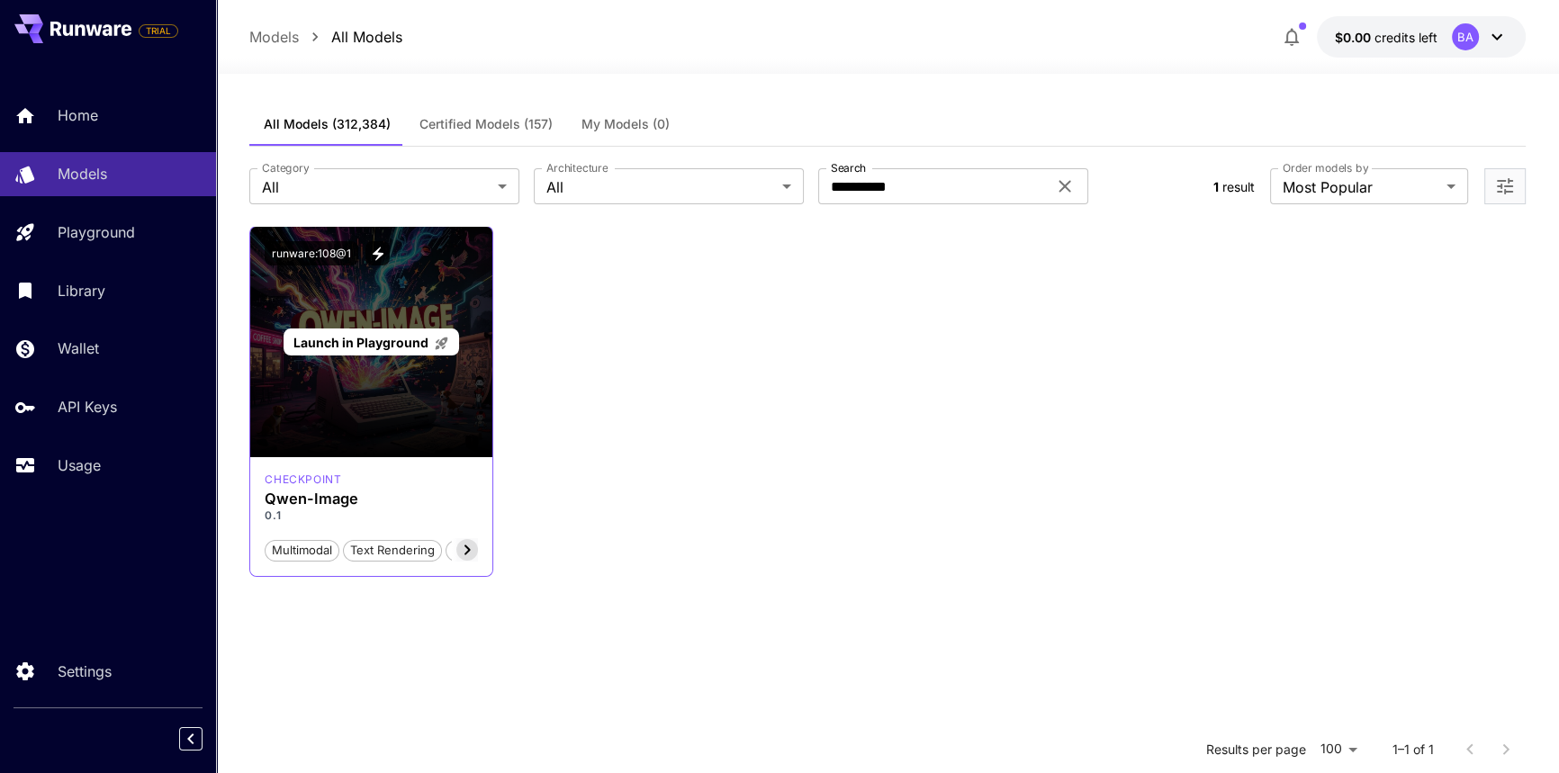
click at [368, 384] on div "Launch in Playground" at bounding box center [371, 342] width 242 height 230
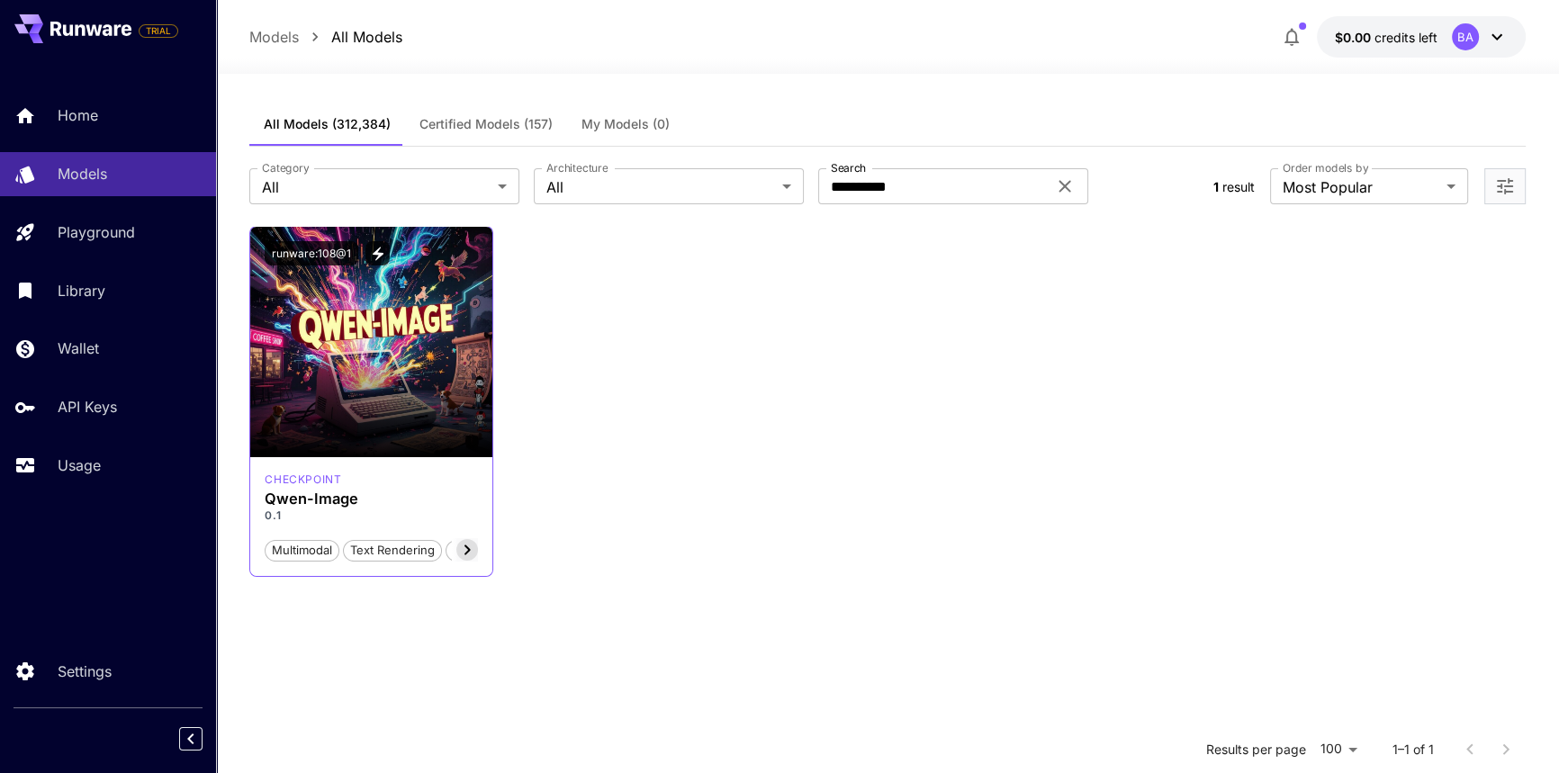
click at [465, 549] on icon at bounding box center [467, 550] width 22 height 22
click at [294, 504] on h3 "Qwen-Image" at bounding box center [371, 499] width 213 height 17
click at [293, 477] on p "checkpoint" at bounding box center [303, 480] width 77 height 16
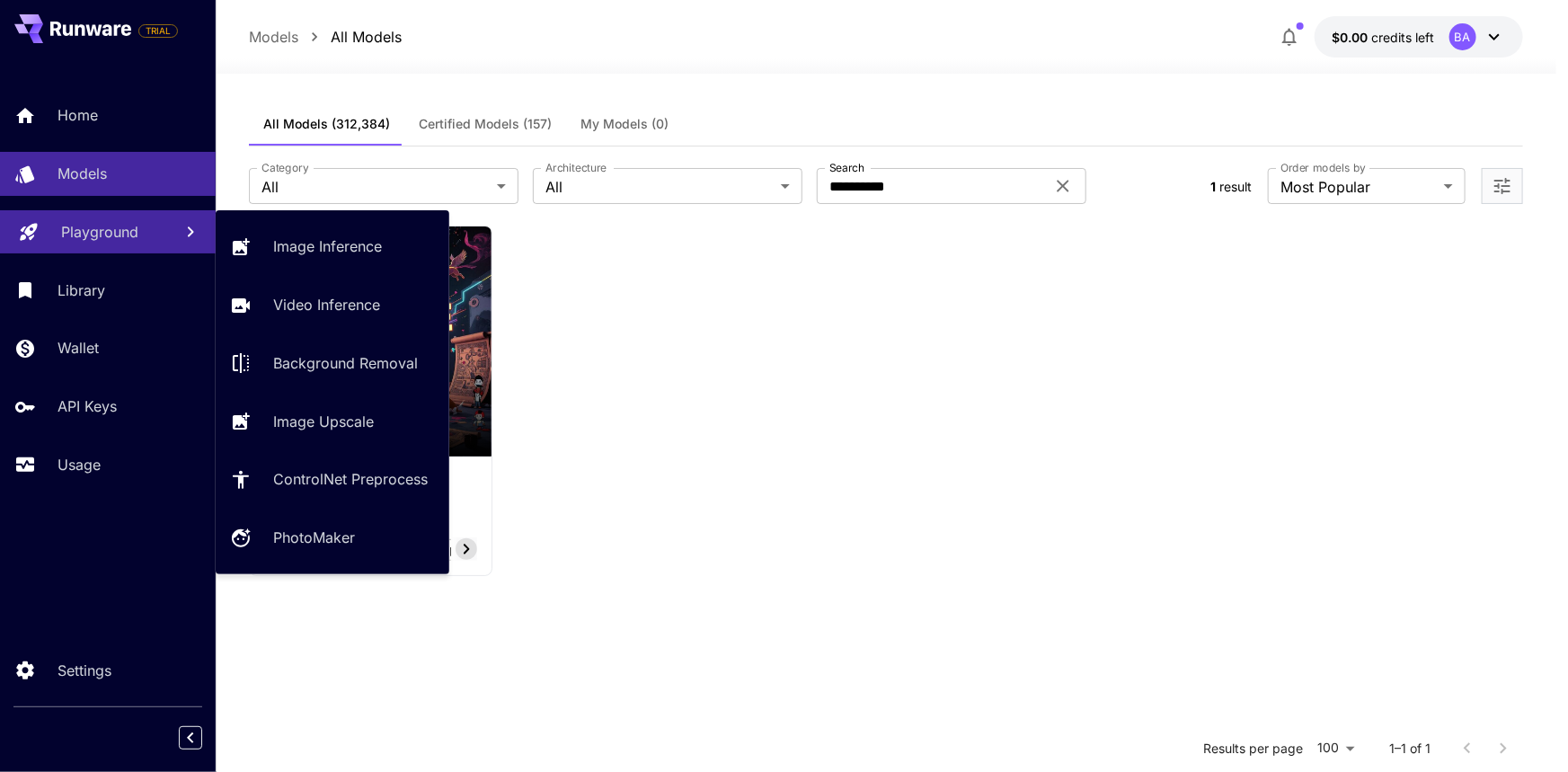
click at [107, 239] on p "Playground" at bounding box center [99, 232] width 77 height 22
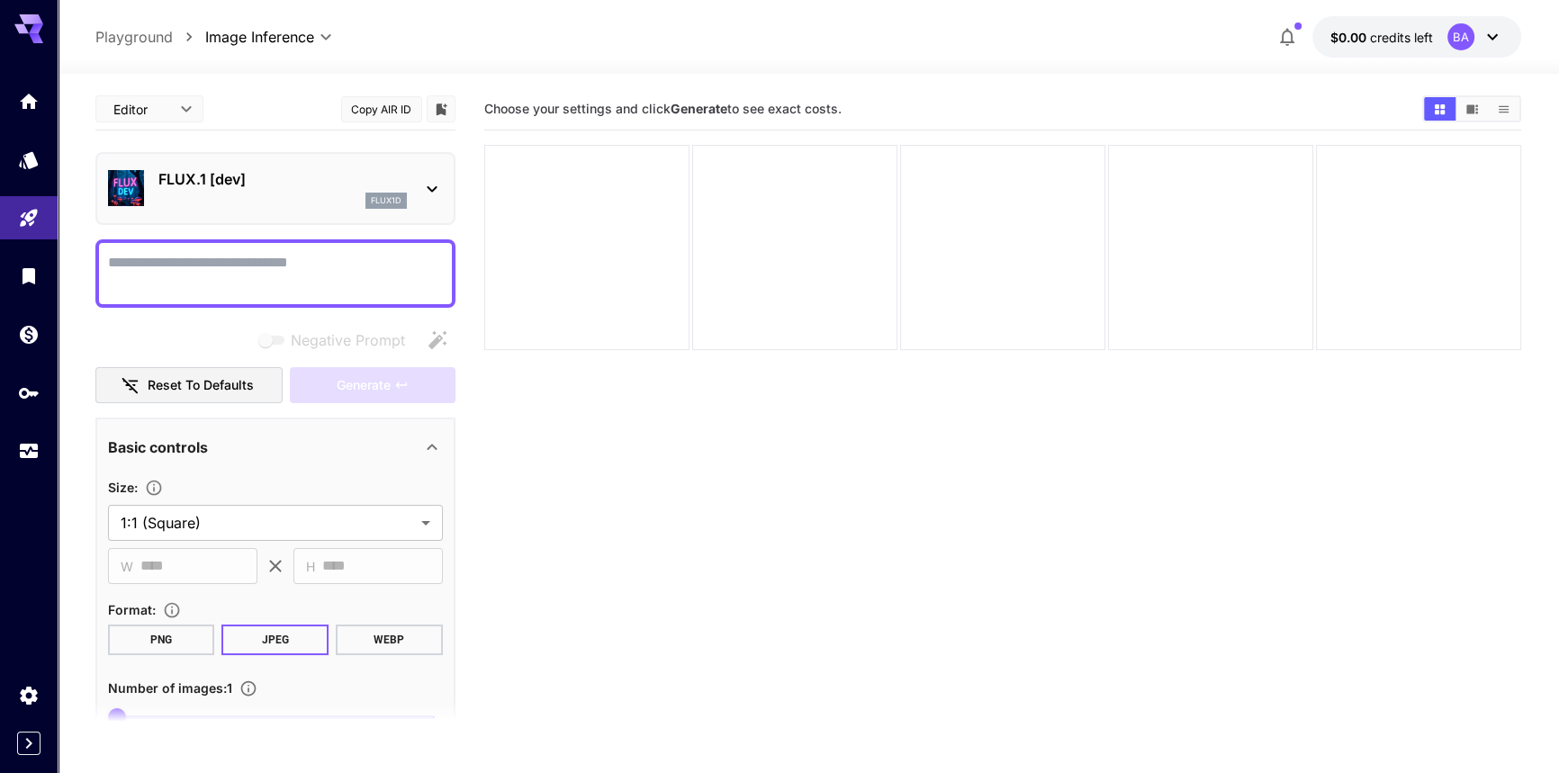
click at [333, 184] on p "FLUX.1 [dev]" at bounding box center [282, 179] width 248 height 22
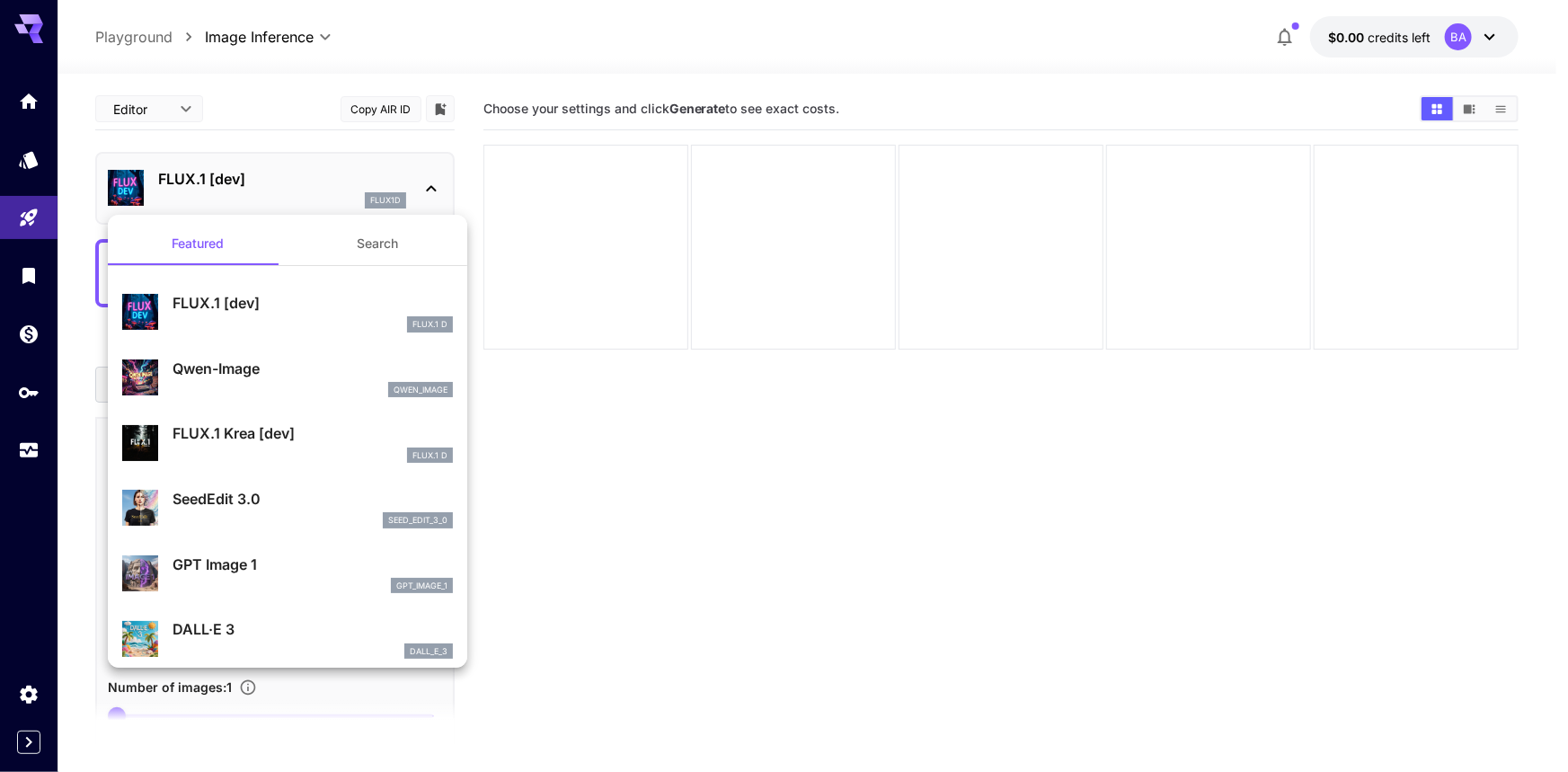
click at [249, 381] on div "Qwen-Image qwen_image" at bounding box center [312, 378] width 280 height 41
type input "**"
type input "***"
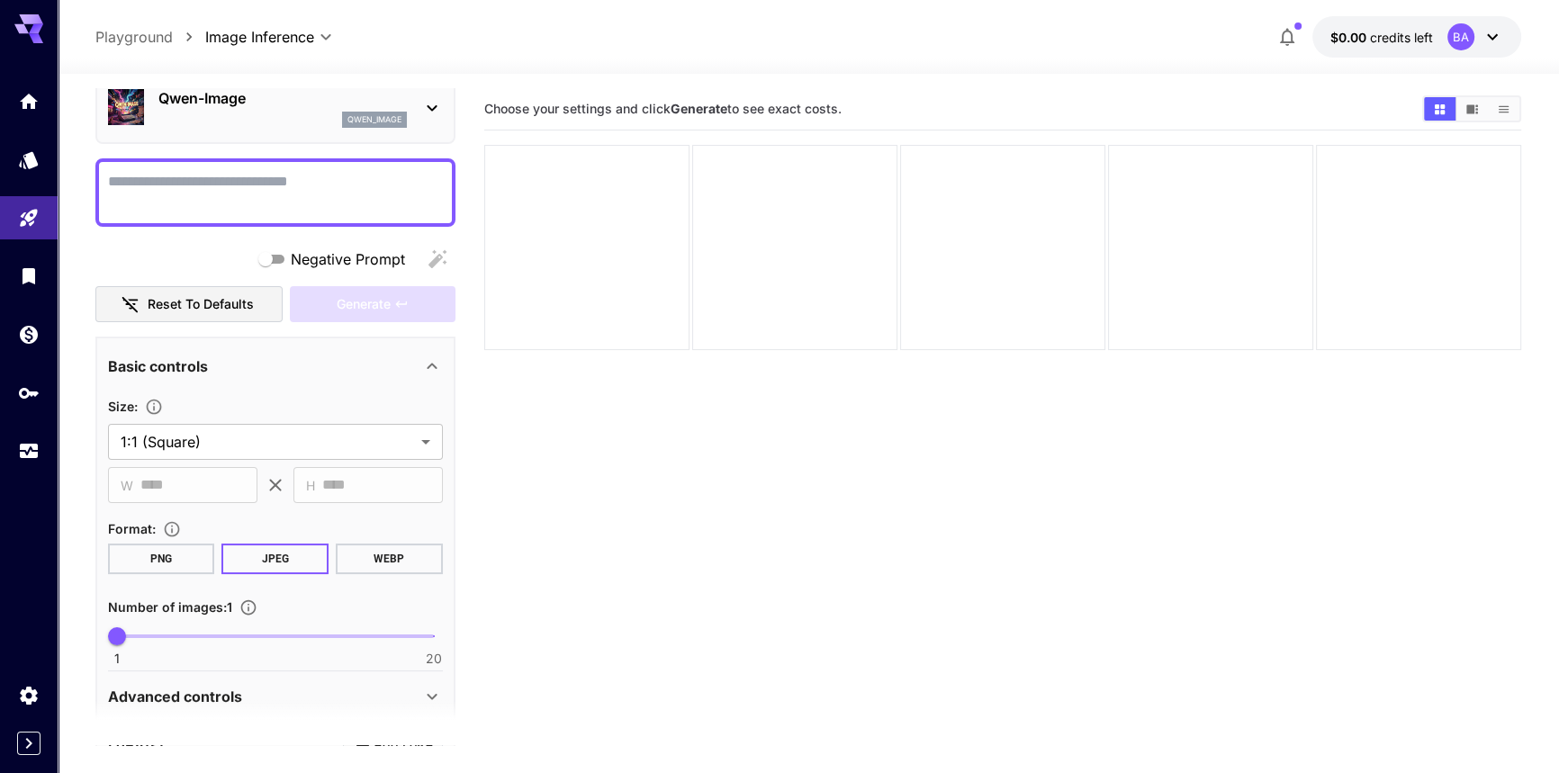
scroll to position [198, 0]
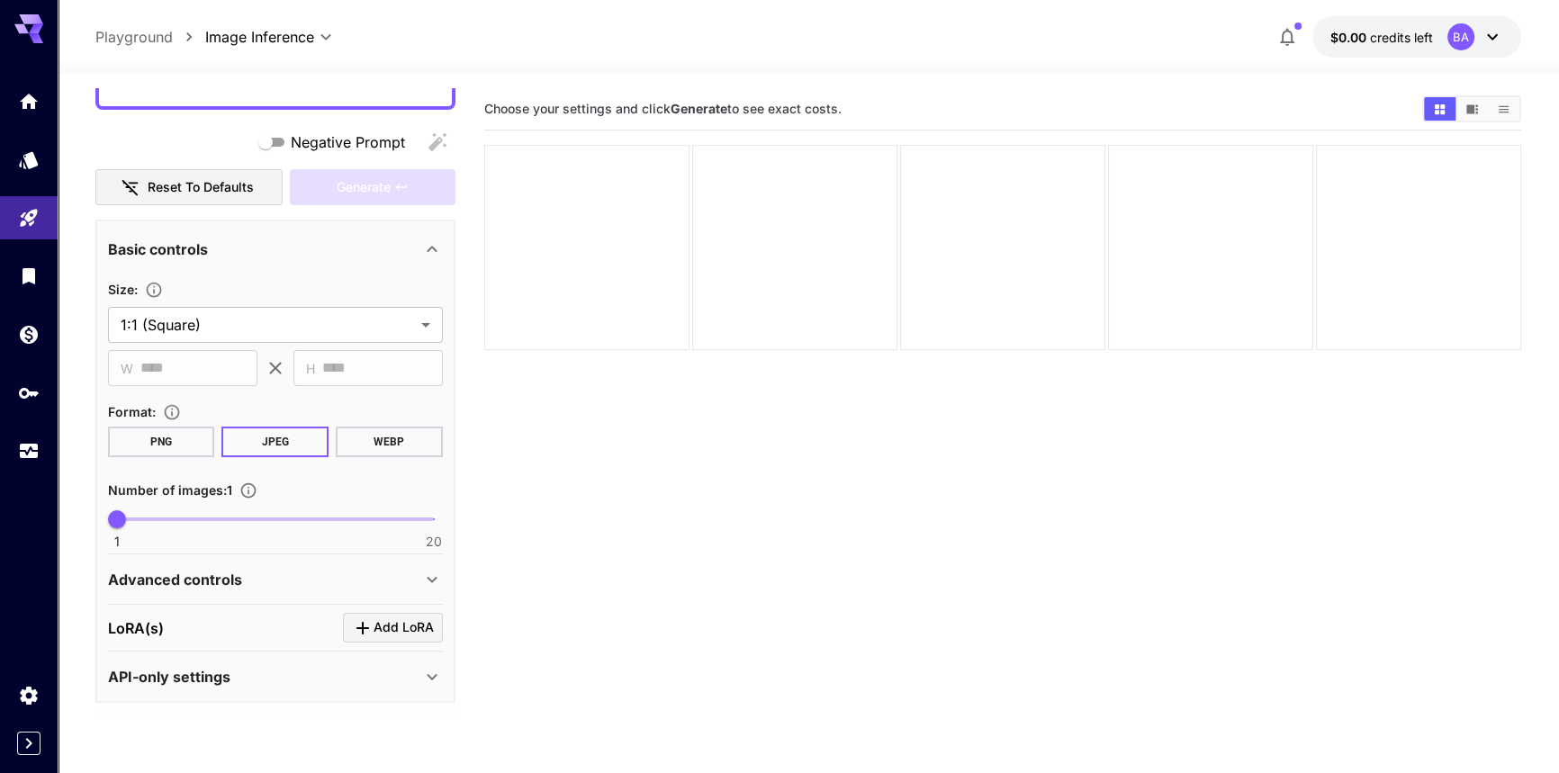
click at [374, 666] on div "API-only settings" at bounding box center [264, 677] width 313 height 22
click at [353, 666] on div "API-only settings" at bounding box center [264, 677] width 313 height 22
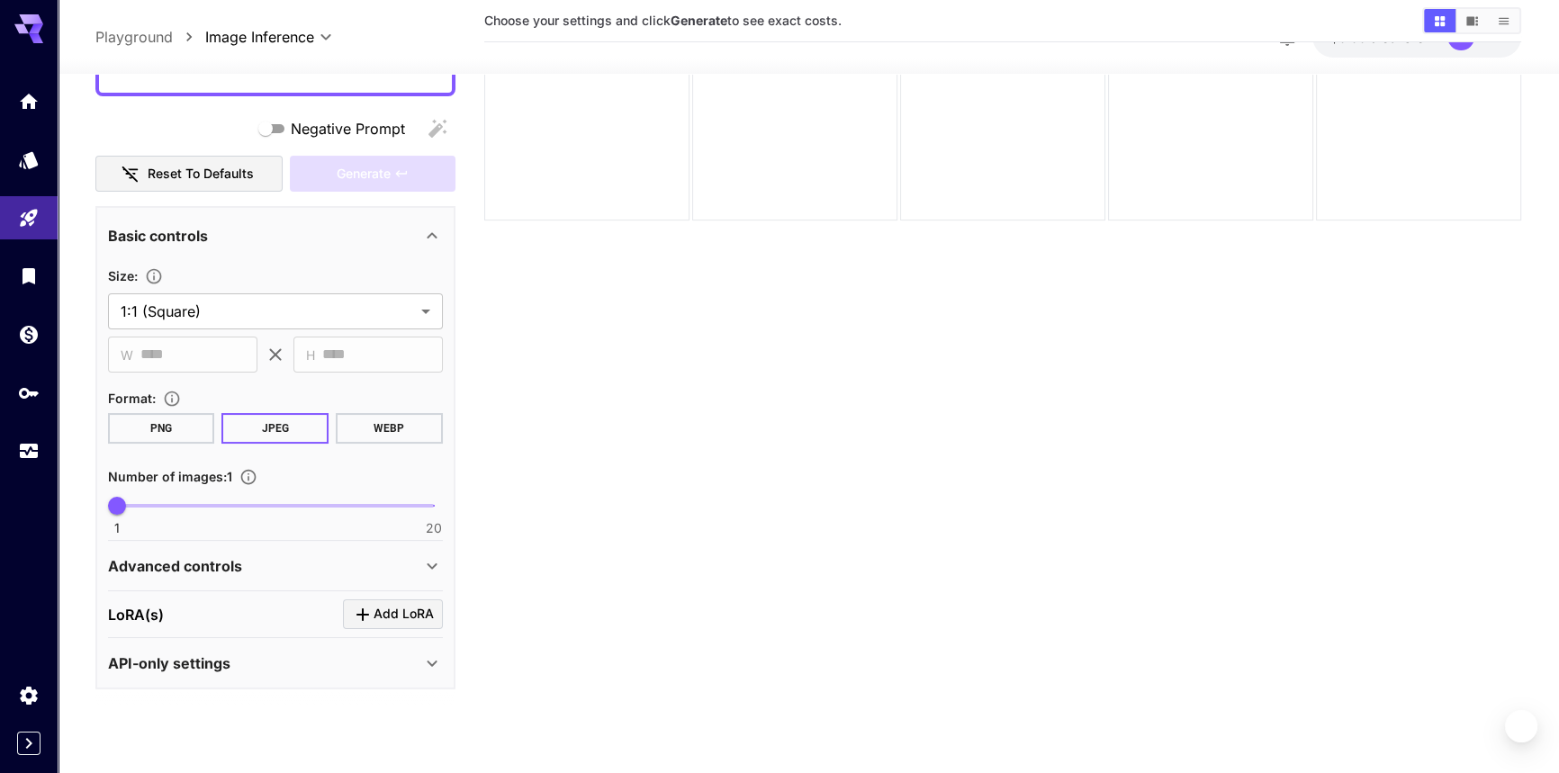
scroll to position [142, 0]
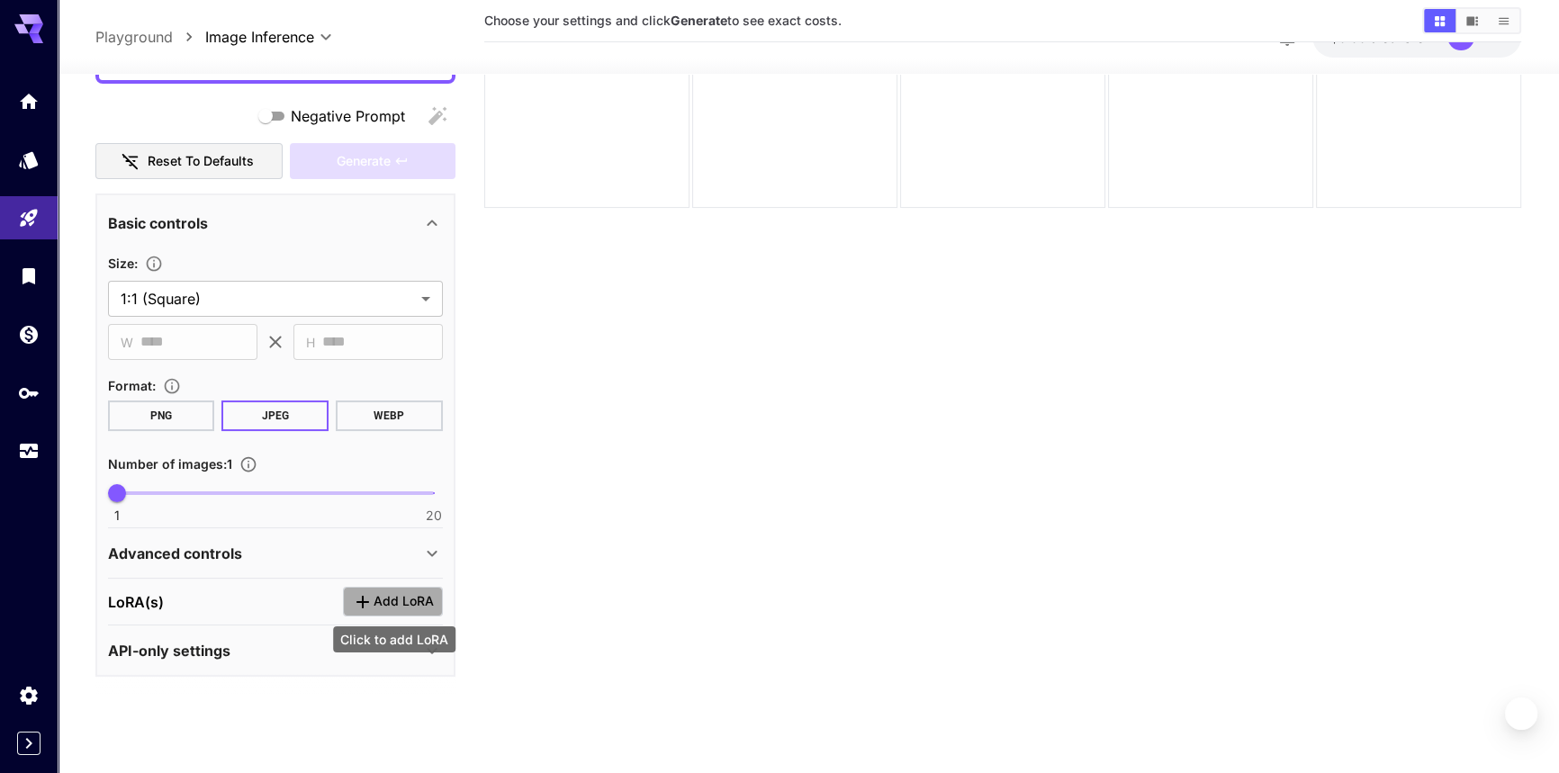
click at [382, 593] on span "Add LoRA" at bounding box center [404, 602] width 60 height 23
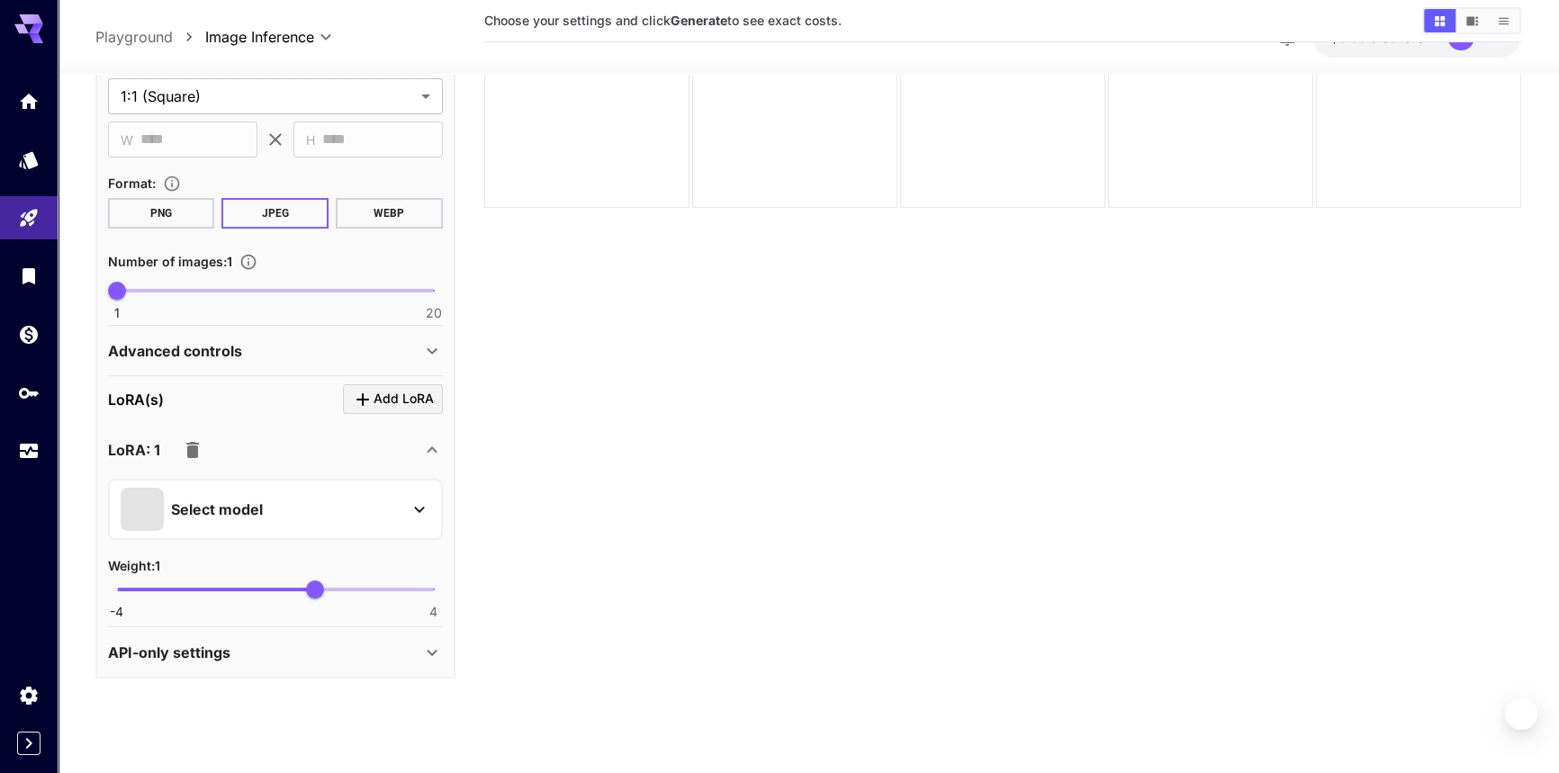
click at [195, 444] on icon "button" at bounding box center [192, 450] width 13 height 16
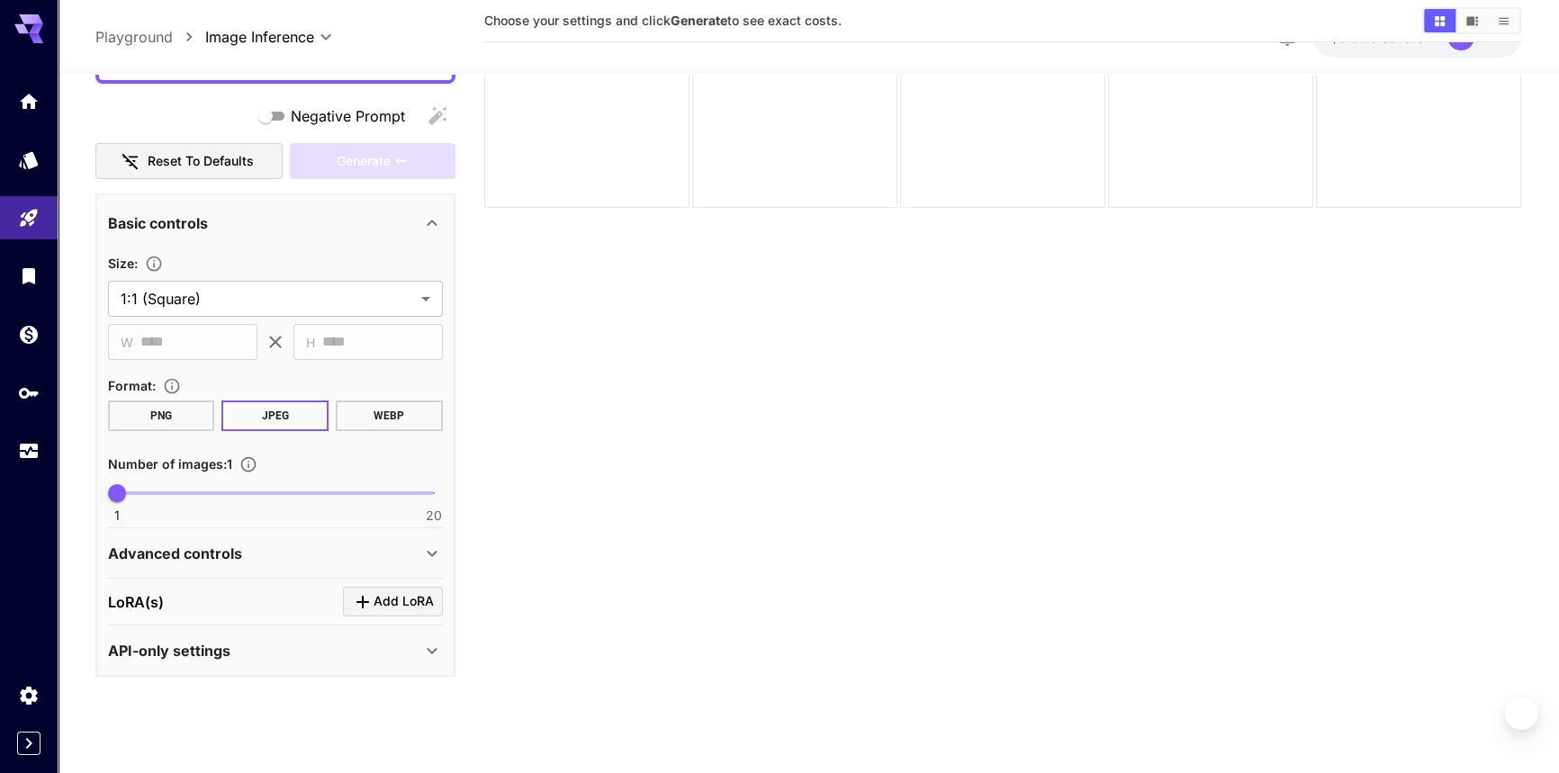
click at [366, 647] on div "API-only settings" at bounding box center [264, 650] width 313 height 22
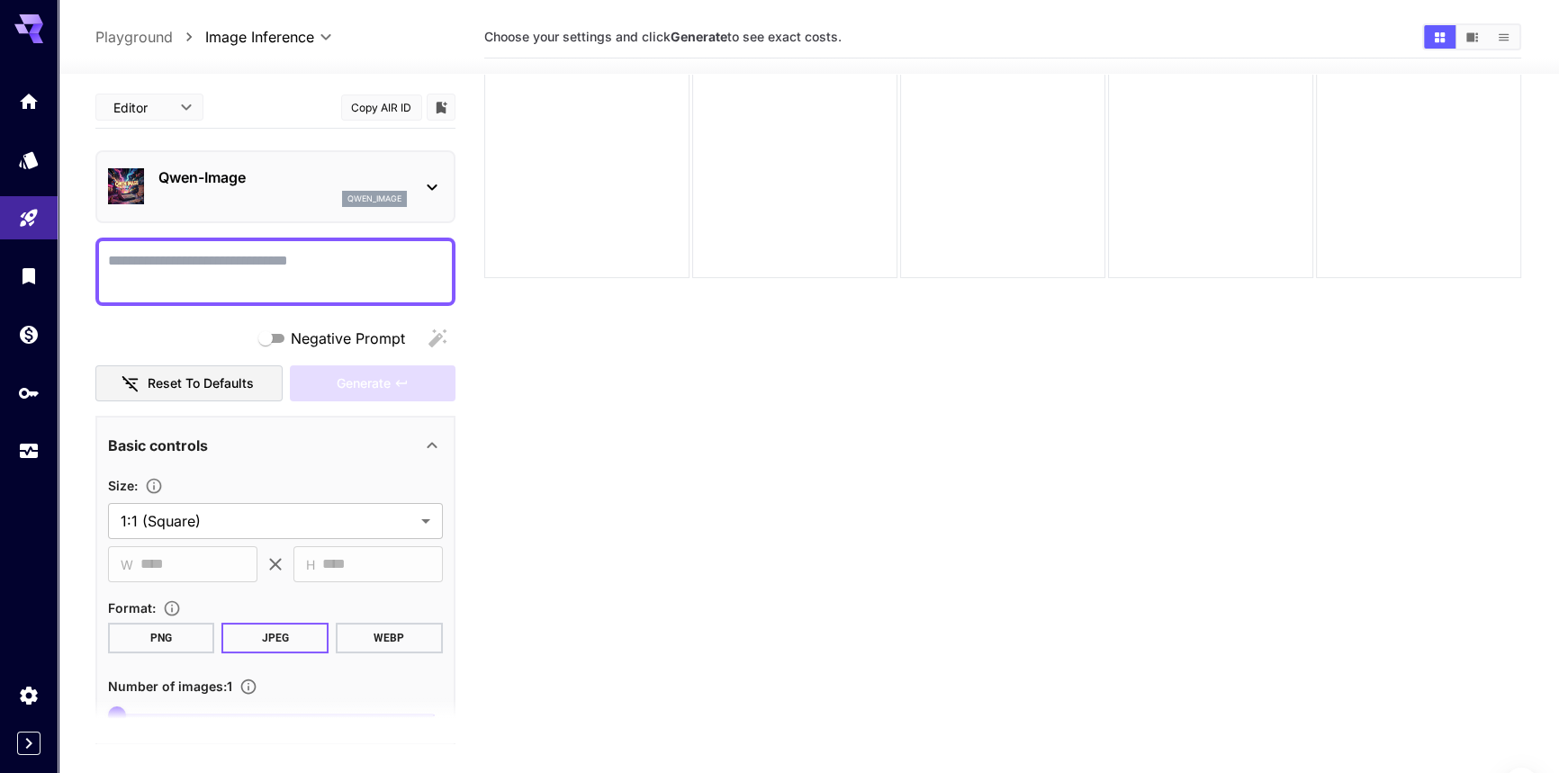
scroll to position [0, 0]
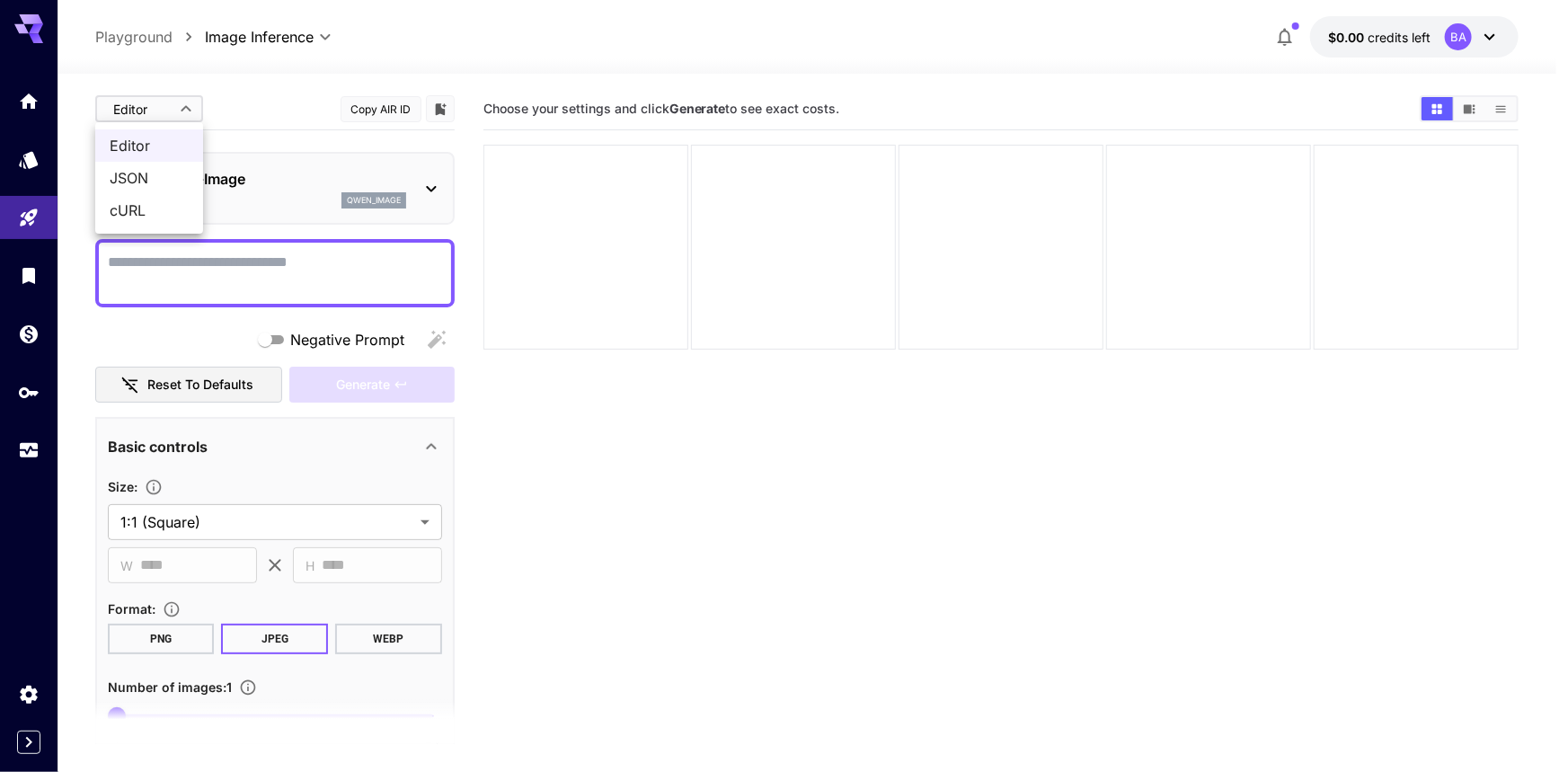
click at [152, 104] on body "**********" at bounding box center [784, 457] width 1568 height 915
click at [141, 176] on span "JSON" at bounding box center [149, 178] width 79 height 22
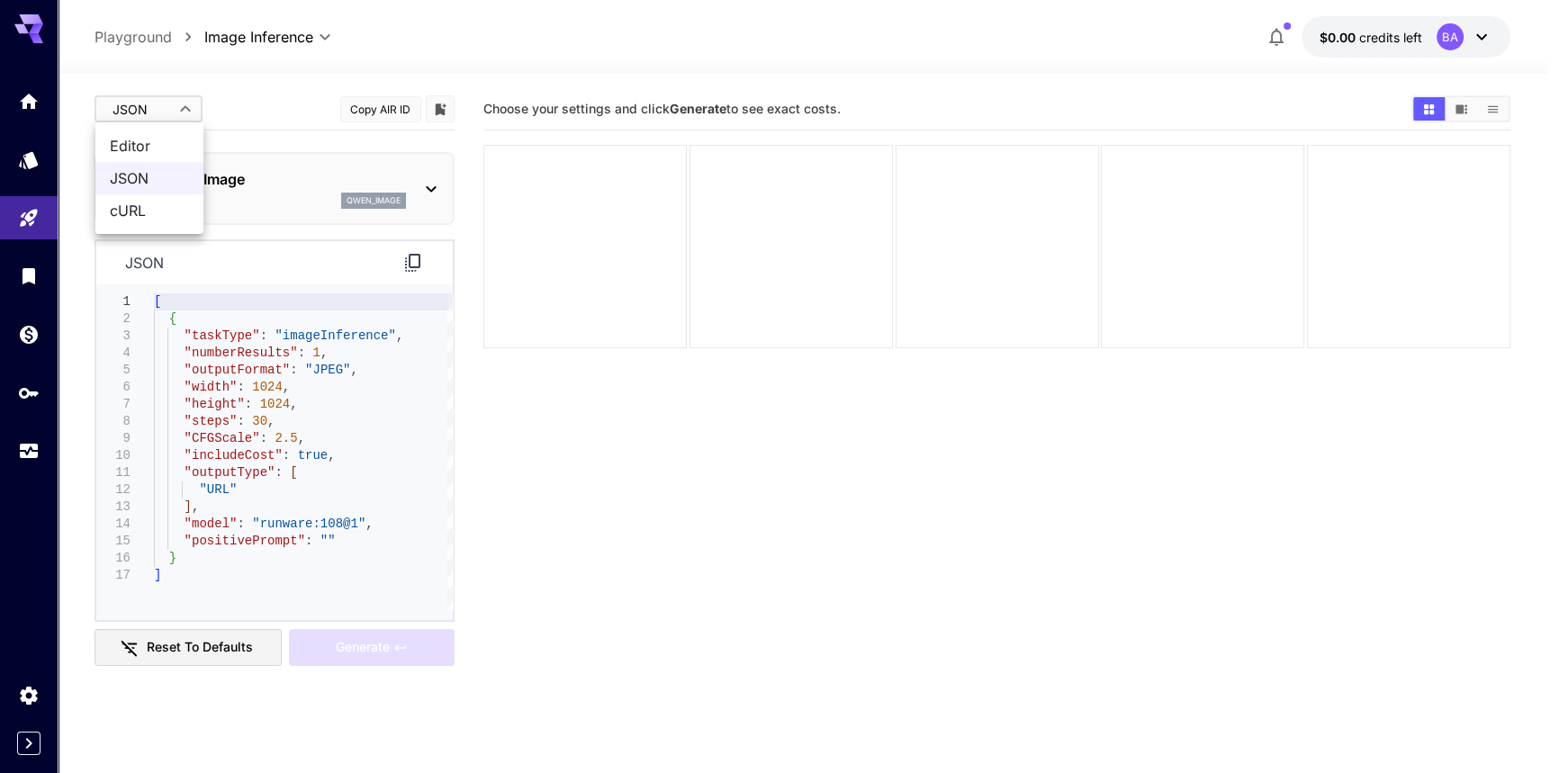
click at [145, 104] on body "**********" at bounding box center [779, 458] width 1559 height 916
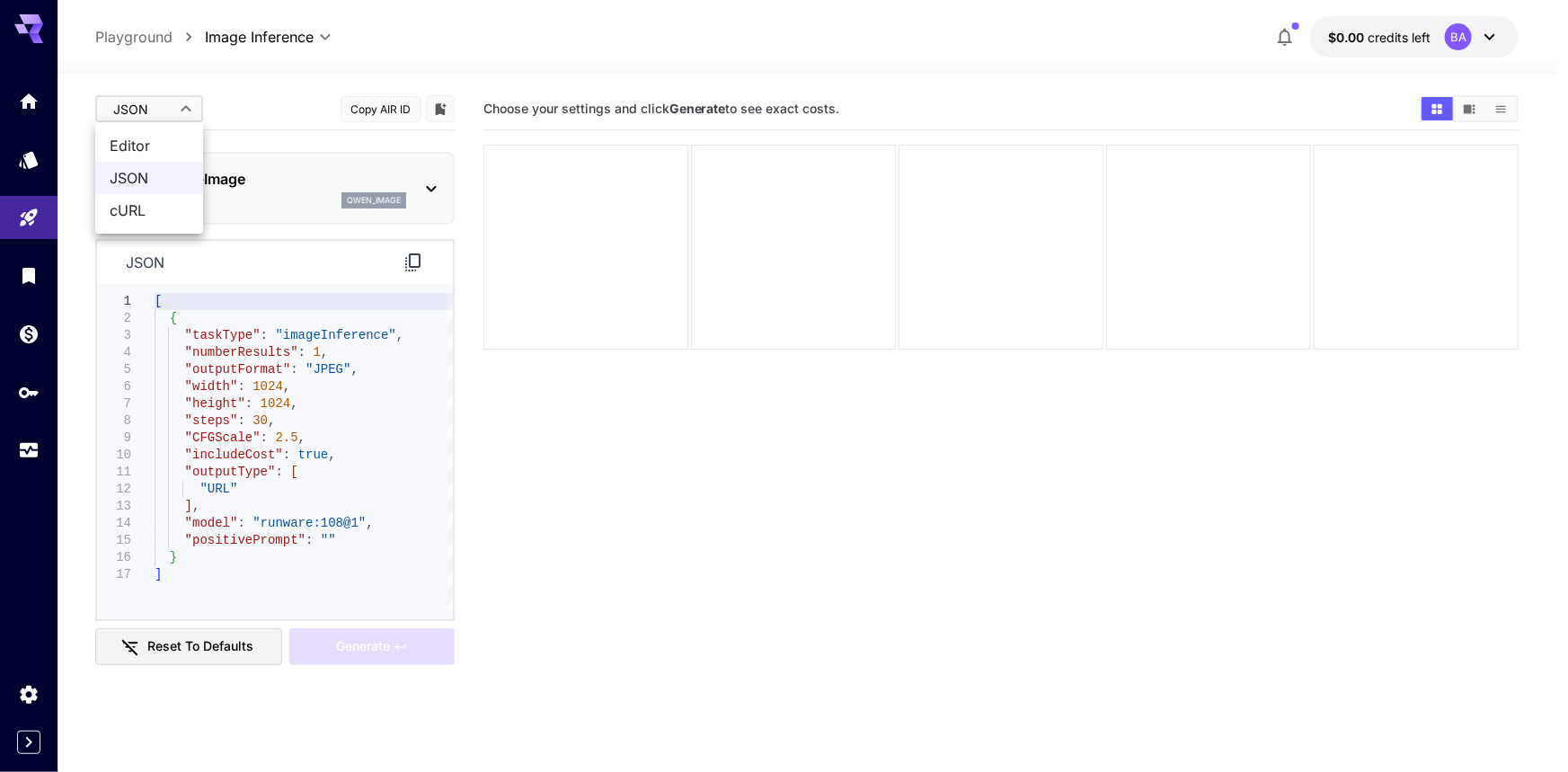
click at [140, 156] on span "Editor" at bounding box center [149, 146] width 79 height 22
type input "****"
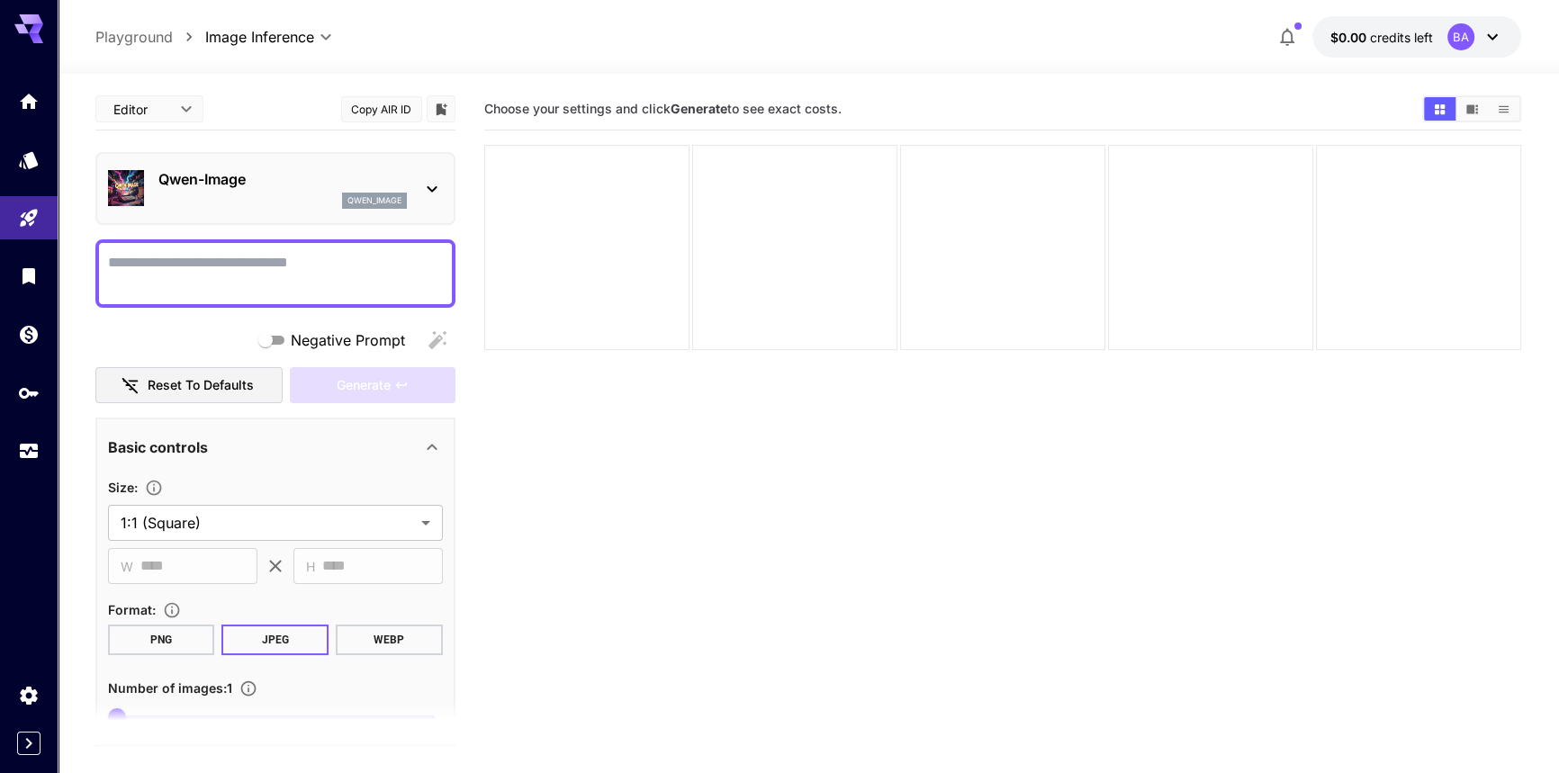
click at [145, 30] on p "Playground" at bounding box center [133, 37] width 77 height 22
